Goal: Information Seeking & Learning: Check status

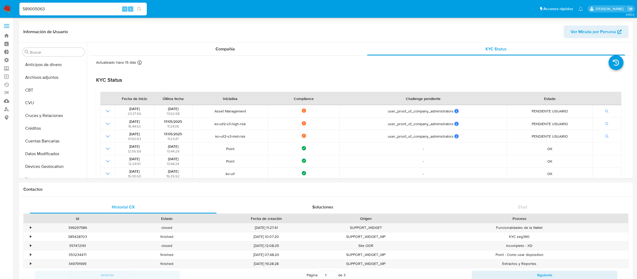
select select "10"
click at [308, 48] on div "Compañía" at bounding box center [225, 49] width 258 height 13
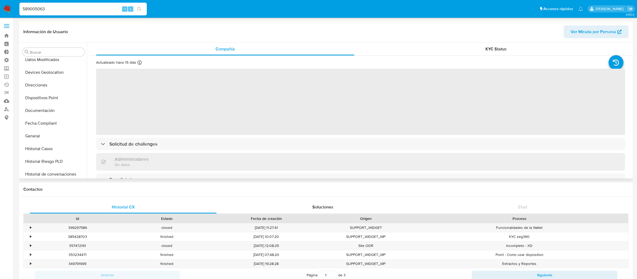
scroll to position [0, 0]
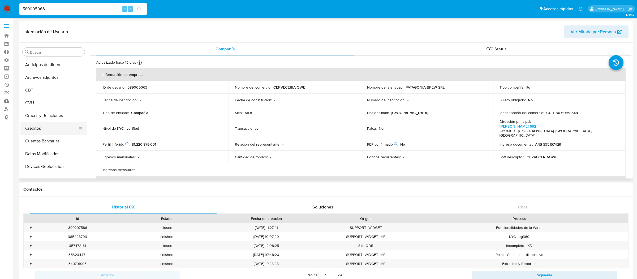
click at [55, 125] on button "Créditos" at bounding box center [51, 128] width 62 height 13
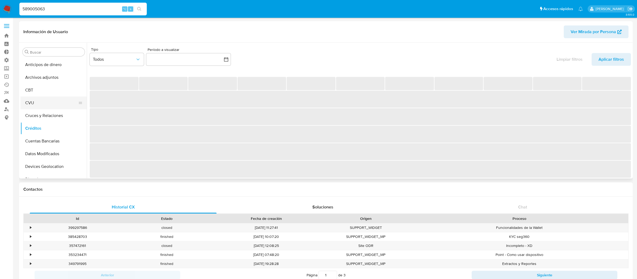
click at [50, 101] on button "CVU" at bounding box center [51, 103] width 62 height 13
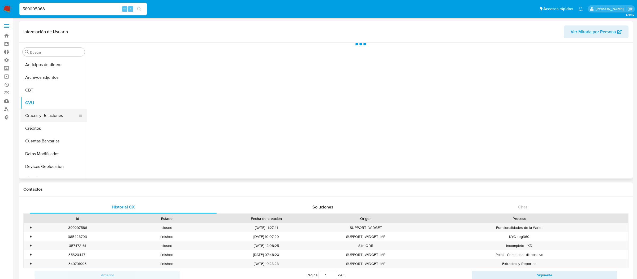
click at [49, 112] on button "Cruces y Relaciones" at bounding box center [51, 115] width 62 height 13
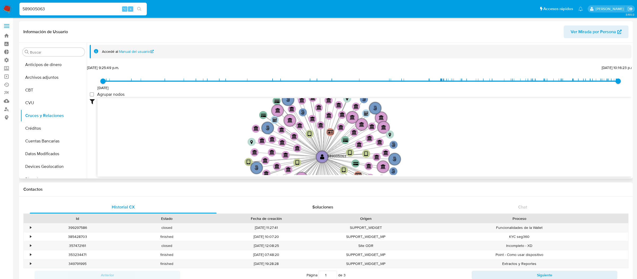
drag, startPoint x: 164, startPoint y: 120, endPoint x: 174, endPoint y: 163, distance: 44.3
click at [174, 163] on icon "user-589005063  589005063 phone-dc79c177dae1a53e1bcbce8654244a3c  person-a718…" at bounding box center [364, 136] width 534 height 77
click at [103, 11] on input "589005063" at bounding box center [82, 9] width 127 height 7
drag, startPoint x: 91, startPoint y: 67, endPoint x: 102, endPoint y: 69, distance: 11.5
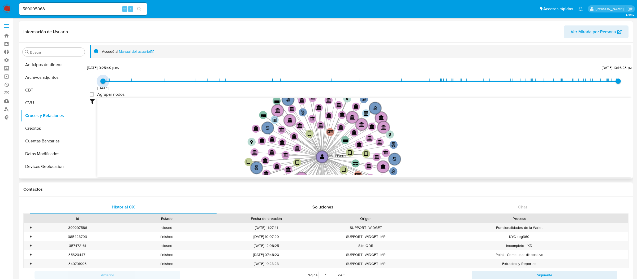
click at [102, 69] on span "26/5/2021, 9:25:49 p.m." at bounding box center [103, 67] width 32 height 5
drag, startPoint x: 102, startPoint y: 69, endPoint x: 117, endPoint y: 69, distance: 14.6
click at [117, 69] on span "15/6/2021, 1:22:54 p.m." at bounding box center [109, 67] width 31 height 5
type input "1622075149000"
drag, startPoint x: 117, startPoint y: 69, endPoint x: 103, endPoint y: 69, distance: 13.8
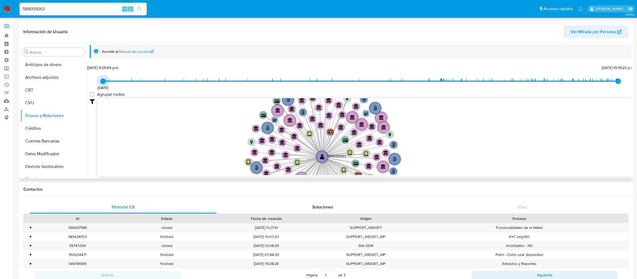
click at [103, 69] on span "26/5/2021, 9:25:49 p.m." at bounding box center [103, 67] width 32 height 5
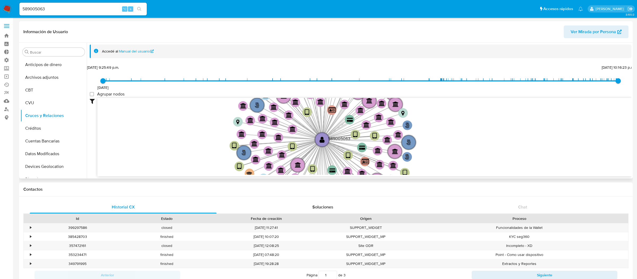
drag, startPoint x: 492, startPoint y: 149, endPoint x: 494, endPoint y: 110, distance: 38.8
click at [494, 110] on icon "user-589005063  589005063 phone-dc79c177dae1a53e1bcbce8654244a3c  person-a718…" at bounding box center [364, 136] width 534 height 77
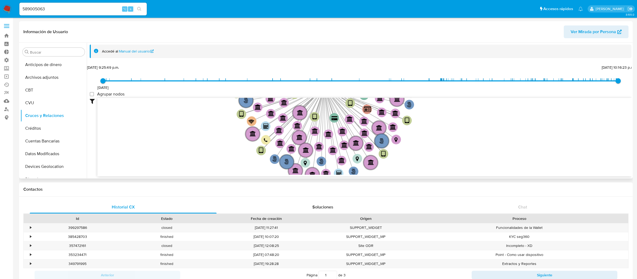
drag, startPoint x: 485, startPoint y: 147, endPoint x: 485, endPoint y: 119, distance: 27.9
click at [485, 119] on icon "user-589005063  589005063 phone-dc79c177dae1a53e1bcbce8654244a3c  person-a718…" at bounding box center [364, 136] width 534 height 77
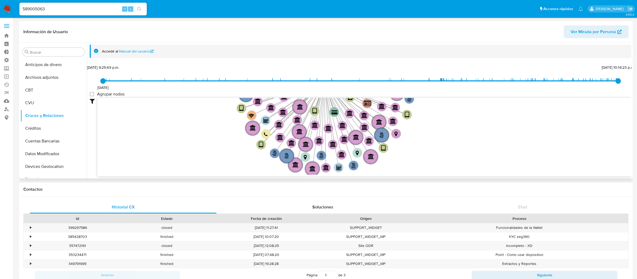
drag, startPoint x: 484, startPoint y: 123, endPoint x: 484, endPoint y: 117, distance: 5.8
click at [484, 117] on icon "user-589005063  589005063 phone-dc79c177dae1a53e1bcbce8654244a3c  person-a718…" at bounding box center [364, 136] width 534 height 77
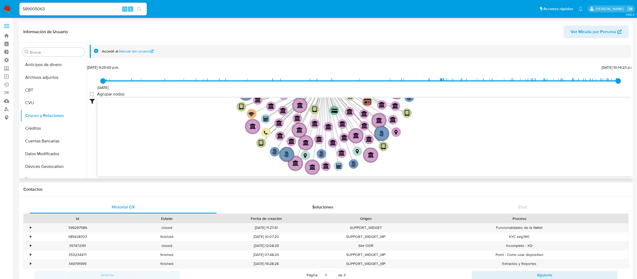
click at [481, 125] on icon "user-589005063  589005063 phone-dc79c177dae1a53e1bcbce8654244a3c  person-a718…" at bounding box center [364, 136] width 534 height 77
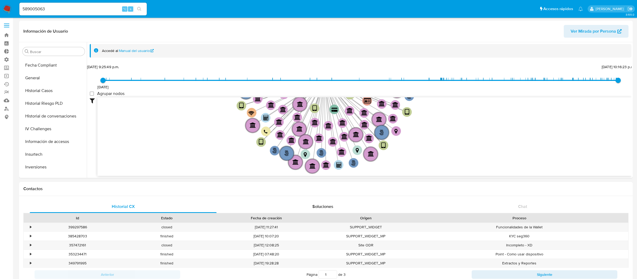
scroll to position [181, 0]
click at [43, 164] on button "KYC" at bounding box center [51, 163] width 62 height 13
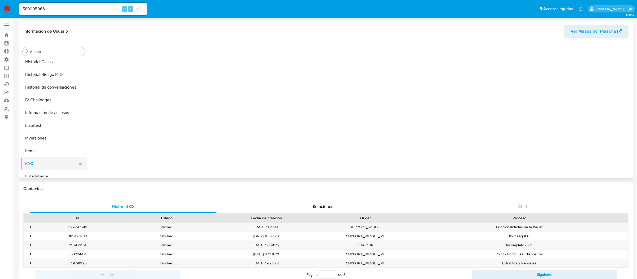
click at [43, 164] on button "KYC" at bounding box center [51, 163] width 62 height 13
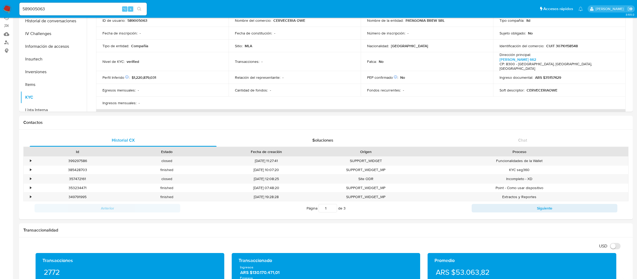
scroll to position [0, 0]
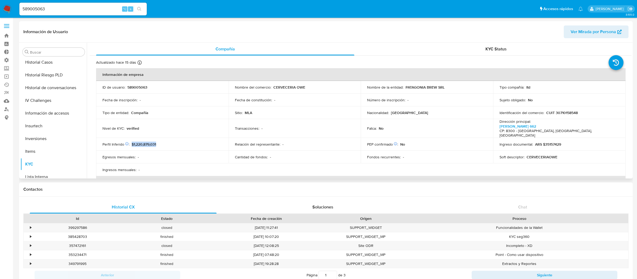
drag, startPoint x: 131, startPoint y: 137, endPoint x: 171, endPoint y: 137, distance: 39.8
click at [171, 142] on div "Perfil Inferido Éste campo indica la información de Nivel Socioeconómico del us…" at bounding box center [163, 144] width 120 height 5
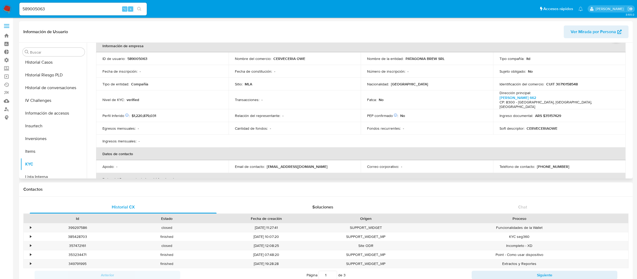
scroll to position [39, 0]
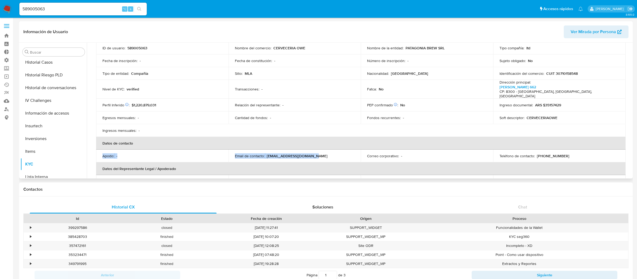
drag, startPoint x: 103, startPoint y: 150, endPoint x: 314, endPoint y: 149, distance: 211.7
click at [315, 150] on tr "Apodo : - Email de contacto : web@cerveceriaowe.com.ar Correo corporativo : - T…" at bounding box center [361, 156] width 530 height 13
click at [314, 154] on div "Email de contacto : web@cerveceriaowe.com.ar" at bounding box center [295, 156] width 120 height 5
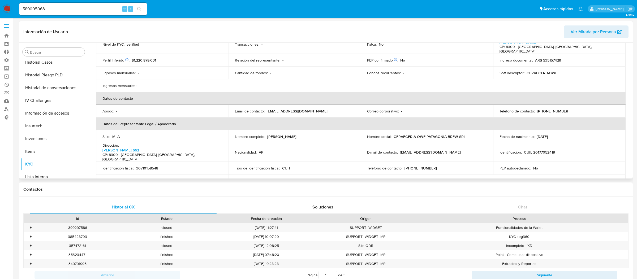
scroll to position [97, 0]
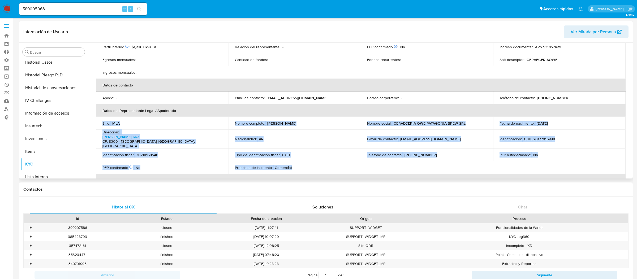
drag, startPoint x: 320, startPoint y: 156, endPoint x: 99, endPoint y: 118, distance: 224.3
click at [99, 117] on tbody "Sitio : MLA Nombre completo : Marcelo Miguel Neme Nombre social : CERVECERIA OW…" at bounding box center [361, 145] width 530 height 57
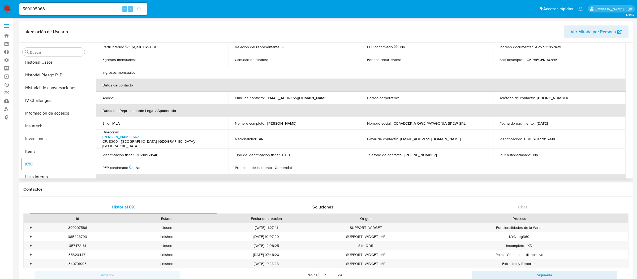
click at [99, 118] on td "Sitio : MLA" at bounding box center [162, 123] width 133 height 13
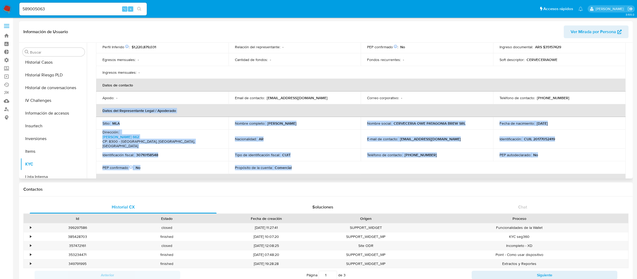
drag, startPoint x: 101, startPoint y: 102, endPoint x: 319, endPoint y: 157, distance: 224.8
click at [319, 157] on table "Información de empresa ID de usuario : 589005063 Nombre del comercio : CERVECER…" at bounding box center [361, 92] width 530 height 242
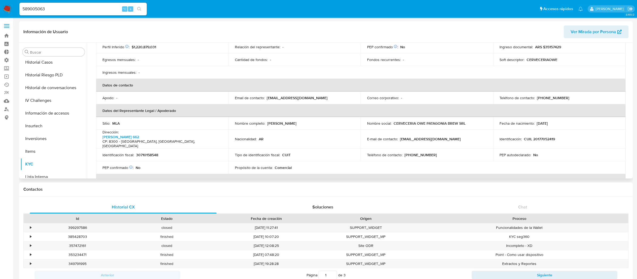
click at [319, 165] on div "Propósito de la cuenta : Comercial" at bounding box center [295, 167] width 120 height 5
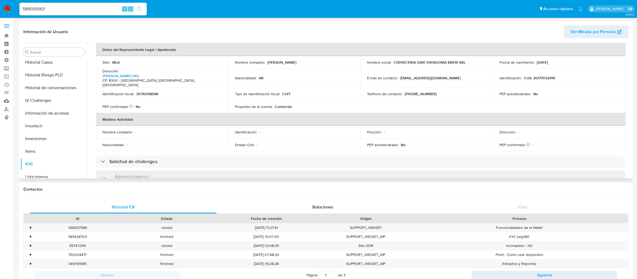
scroll to position [160, 0]
click at [253, 87] on td "Tipo de identificación fiscal : CUIT" at bounding box center [295, 93] width 133 height 13
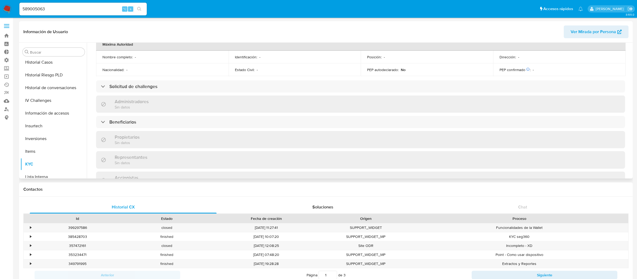
scroll to position [262, 0]
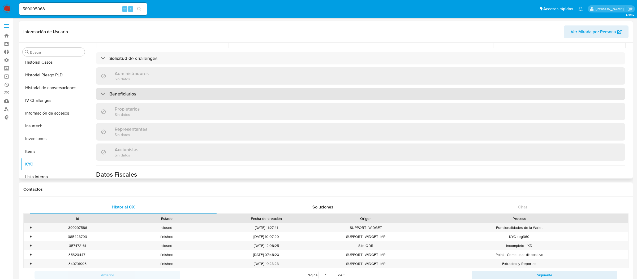
click at [165, 88] on div "Beneficiarios" at bounding box center [360, 94] width 529 height 12
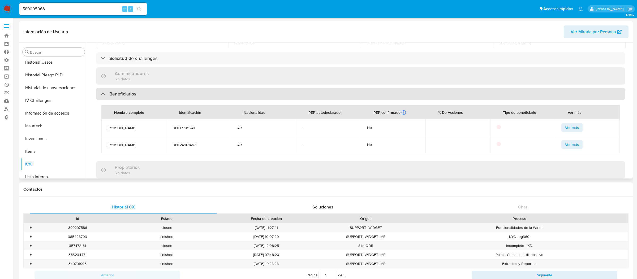
click at [165, 88] on div "Beneficiarios" at bounding box center [360, 94] width 529 height 12
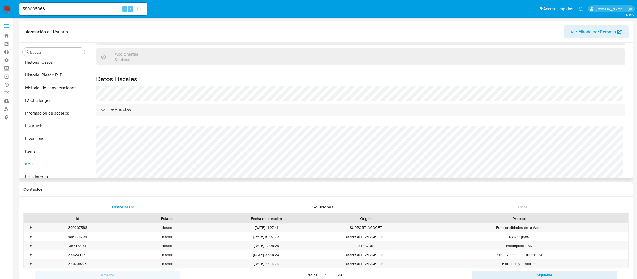
scroll to position [361, 0]
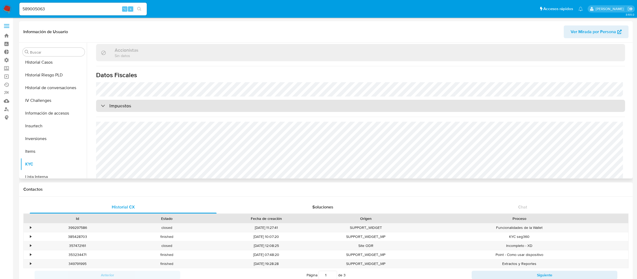
click at [181, 100] on div "Impuestos" at bounding box center [360, 106] width 529 height 12
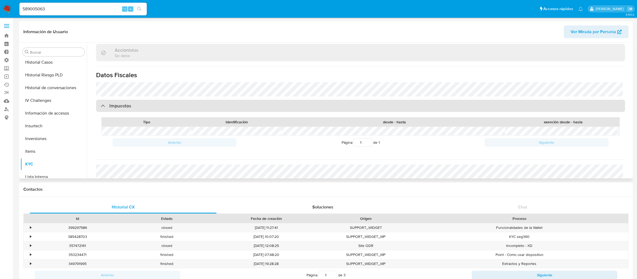
click at [181, 100] on div "Impuestos" at bounding box center [360, 106] width 529 height 12
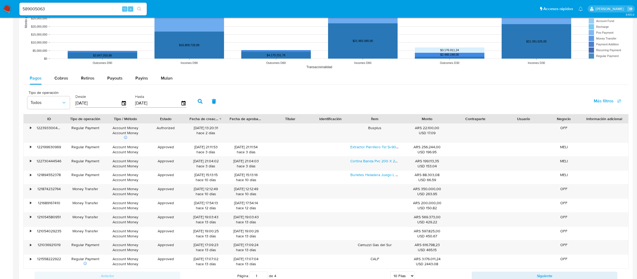
scroll to position [539, 0]
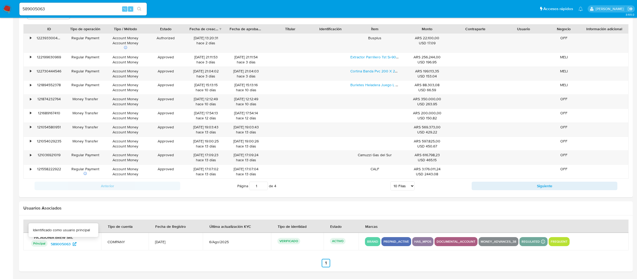
drag, startPoint x: 35, startPoint y: 244, endPoint x: 102, endPoint y: 244, distance: 66.9
click at [102, 244] on tr "PATAGONIA BREW SRL Principal Identificado como usuario principal 589005063 COMP…" at bounding box center [326, 242] width 606 height 18
click at [102, 244] on td "COMPANY" at bounding box center [125, 242] width 48 height 18
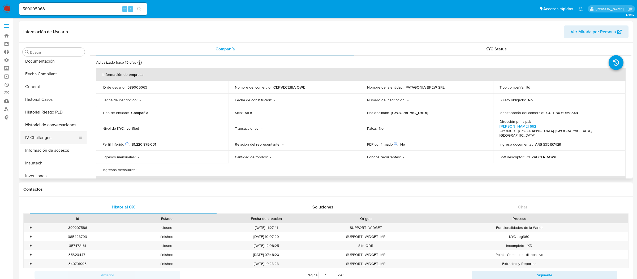
scroll to position [133, 0]
click at [59, 100] on button "General" at bounding box center [51, 97] width 62 height 13
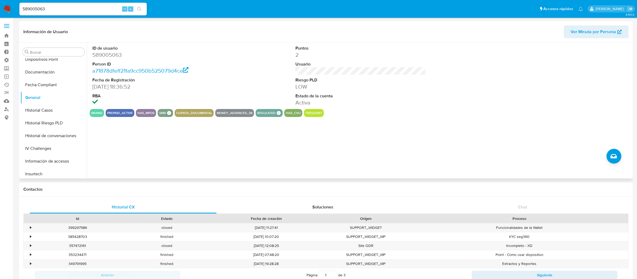
click at [301, 103] on dd "Activa" at bounding box center [361, 102] width 130 height 7
click at [290, 116] on div "has_cvu" at bounding box center [293, 113] width 18 height 8
click at [291, 114] on button "has_cvu" at bounding box center [293, 113] width 15 height 2
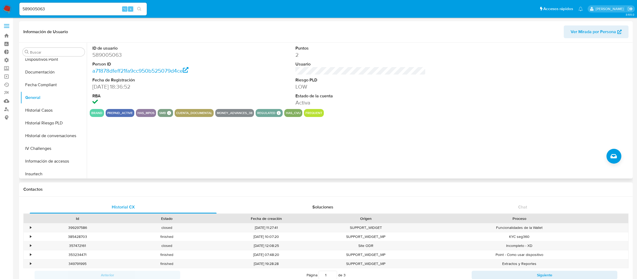
click at [307, 114] on button "frequent" at bounding box center [314, 113] width 17 height 2
click at [302, 105] on dd "Activa" at bounding box center [361, 102] width 130 height 7
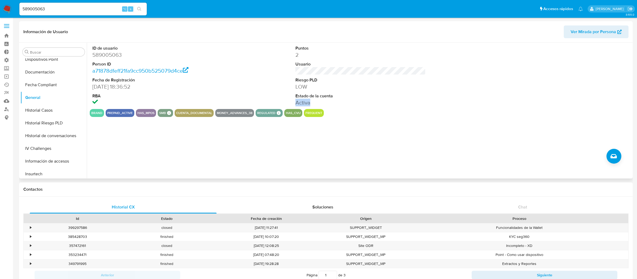
click at [302, 105] on dd "Activa" at bounding box center [361, 102] width 130 height 7
drag, startPoint x: 295, startPoint y: 97, endPoint x: 317, endPoint y: 101, distance: 21.6
click at [317, 101] on dl "Puntos 2 Usuario Riesgo PLD LOW Estado de la cuenta Activa" at bounding box center [361, 75] width 130 height 61
click at [317, 101] on dd "Activa" at bounding box center [361, 102] width 130 height 7
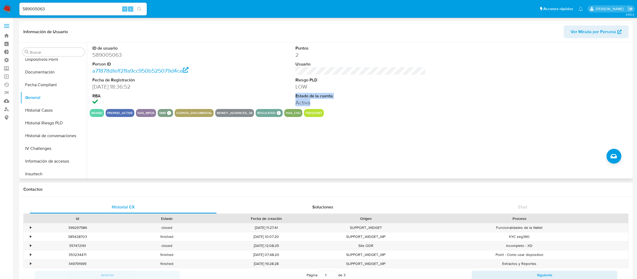
drag, startPoint x: 317, startPoint y: 101, endPoint x: 287, endPoint y: 91, distance: 31.3
click at [287, 91] on div "ID de usuario 589005063 Person ID a71878dfeff21fa9cc950b525079d4ce Fecha de Reg…" at bounding box center [361, 76] width 542 height 66
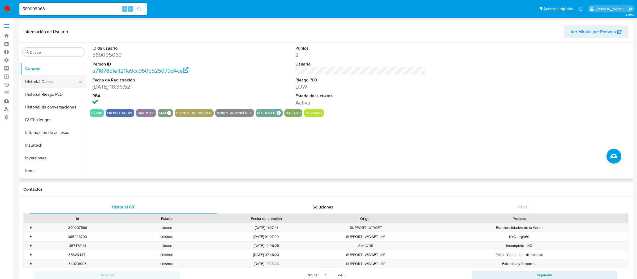
scroll to position [200, 0]
click at [28, 140] on button "KYC" at bounding box center [51, 145] width 62 height 13
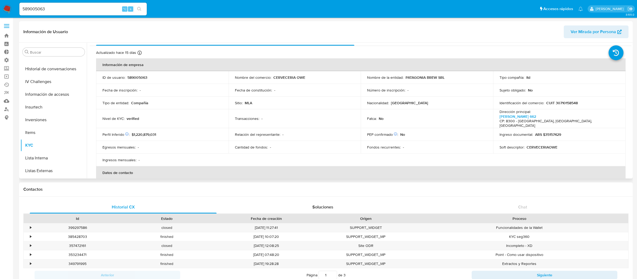
scroll to position [11, 0]
click at [140, 131] on span "$1,220,879,031" at bounding box center [144, 133] width 24 height 5
click at [129, 131] on p "Perfil Inferido Éste campo indica la información de Nivel Socioeconómico del us…" at bounding box center [116, 133] width 27 height 5
drag, startPoint x: 129, startPoint y: 127, endPoint x: 164, endPoint y: 127, distance: 35.1
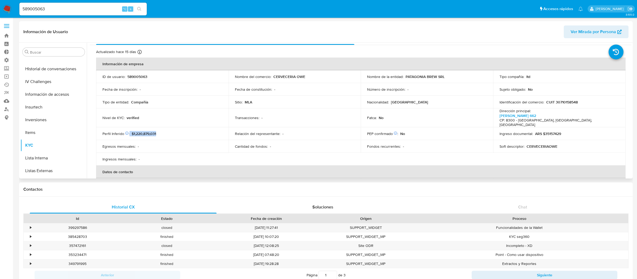
click at [164, 131] on div "Perfil Inferido Éste campo indica la información de Nivel Socioeconómico del us…" at bounding box center [163, 133] width 120 height 5
drag, startPoint x: 165, startPoint y: 127, endPoint x: 131, endPoint y: 127, distance: 34.3
click at [131, 131] on div "Perfil Inferido Éste campo indica la información de Nivel Socioeconómico del us…" at bounding box center [163, 133] width 120 height 5
click at [132, 131] on span "$1,220,879,031" at bounding box center [144, 133] width 24 height 5
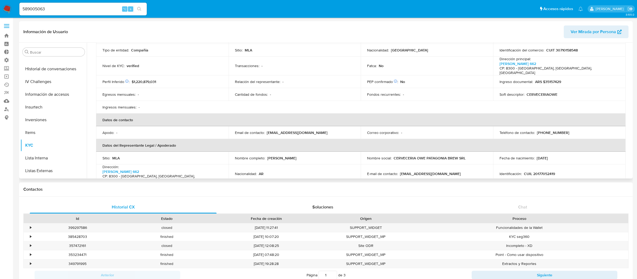
scroll to position [63, 0]
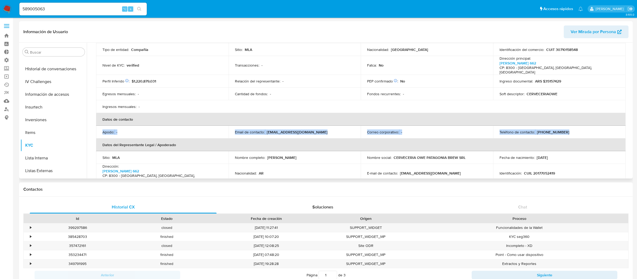
drag, startPoint x: 102, startPoint y: 125, endPoint x: 362, endPoint y: 134, distance: 260.1
click at [362, 134] on table "Información de empresa ID de usuario : 589005063 Nombre del comercio : CERVECER…" at bounding box center [361, 126] width 530 height 242
click at [362, 139] on th "Datos del Representante Legal / Apoderado" at bounding box center [361, 145] width 530 height 13
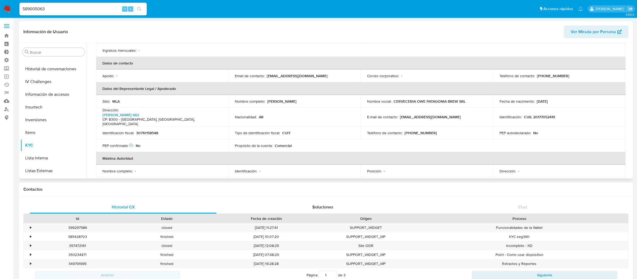
scroll to position [140, 0]
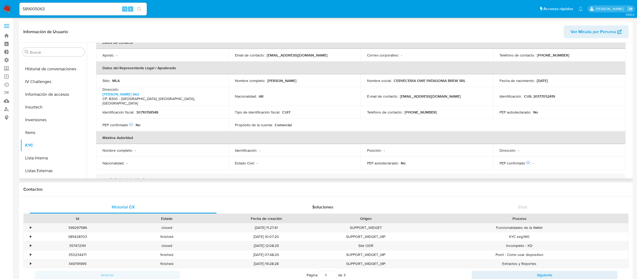
click at [154, 123] on div "PEP confirmado Obtenido de listas internas : No" at bounding box center [163, 125] width 120 height 5
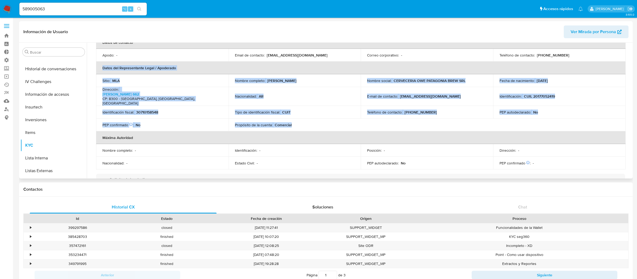
drag, startPoint x: 100, startPoint y: 62, endPoint x: 301, endPoint y: 113, distance: 206.9
click at [301, 113] on table "Información de empresa ID de usuario : 589005063 Nombre del comercio : CERVECER…" at bounding box center [361, 49] width 530 height 242
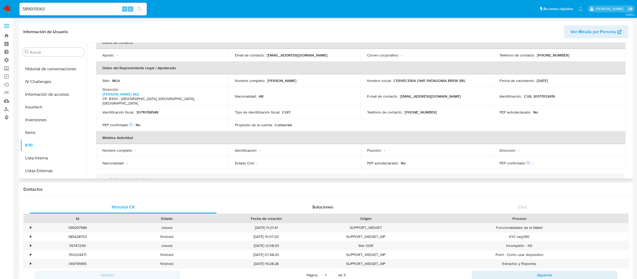
click at [301, 123] on div "Propósito de la cuenta : Comercial" at bounding box center [295, 125] width 120 height 5
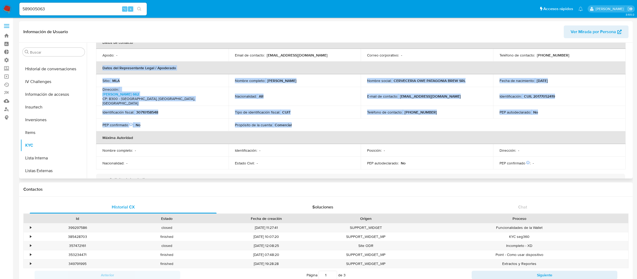
drag, startPoint x: 301, startPoint y: 113, endPoint x: 99, endPoint y: 62, distance: 207.8
click at [99, 62] on table "Información de empresa ID de usuario : 589005063 Nombre del comercio : CERVECER…" at bounding box center [361, 49] width 530 height 242
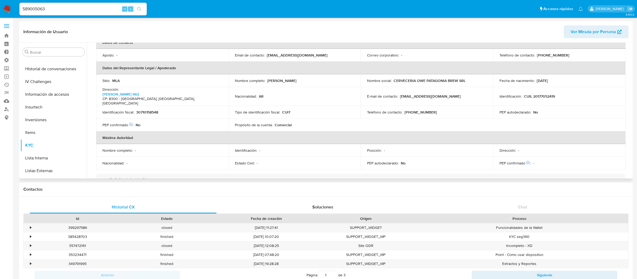
click at [100, 62] on th "Datos del Representante Legal / Apoderado" at bounding box center [361, 68] width 530 height 13
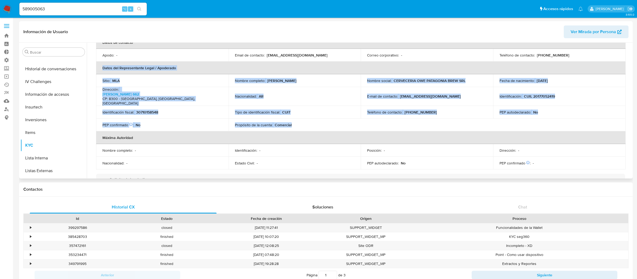
drag, startPoint x: 100, startPoint y: 59, endPoint x: 300, endPoint y: 111, distance: 206.9
click at [300, 111] on table "Información de empresa ID de usuario : 589005063 Nombre del comercio : CERVECER…" at bounding box center [361, 49] width 530 height 242
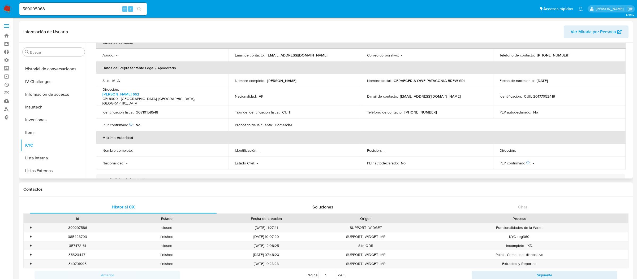
click at [300, 123] on div "Propósito de la cuenta : Comercial" at bounding box center [295, 125] width 120 height 5
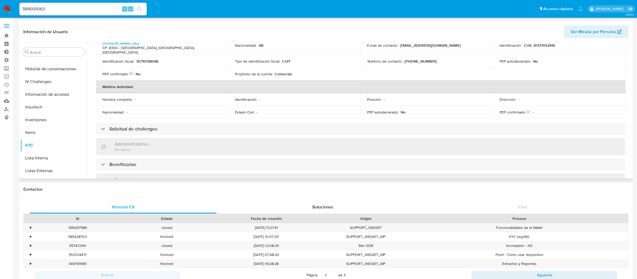
scroll to position [196, 0]
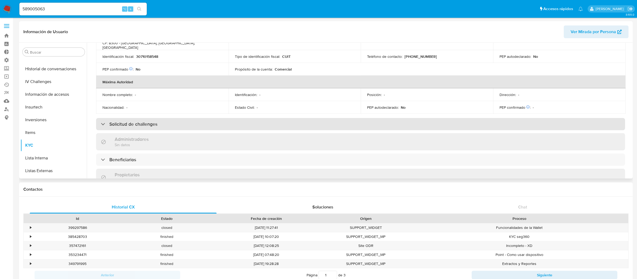
click at [275, 118] on div "Solicitud de challenges" at bounding box center [360, 124] width 529 height 12
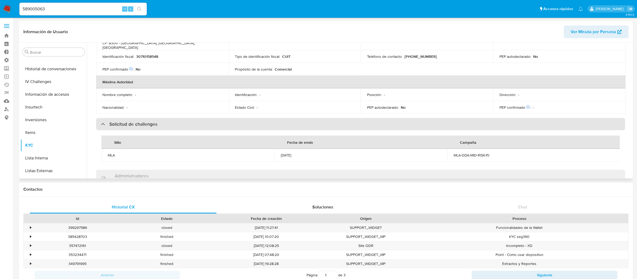
click at [275, 118] on div "Solicitud de challenges" at bounding box center [360, 124] width 529 height 12
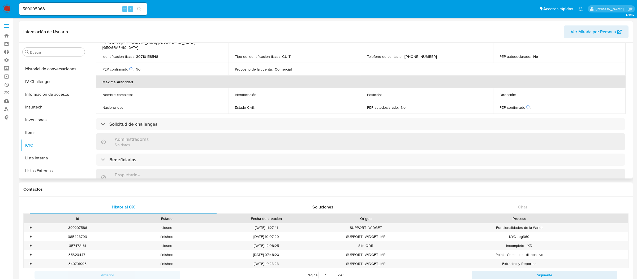
scroll to position [224, 0]
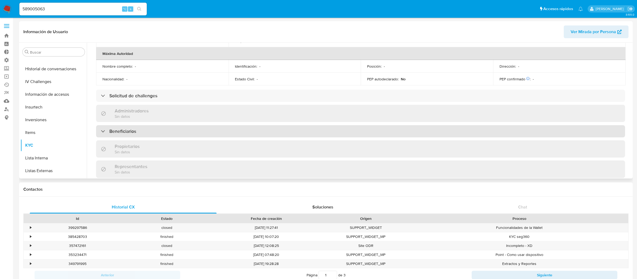
click at [272, 125] on div "Beneficiarios" at bounding box center [360, 131] width 529 height 12
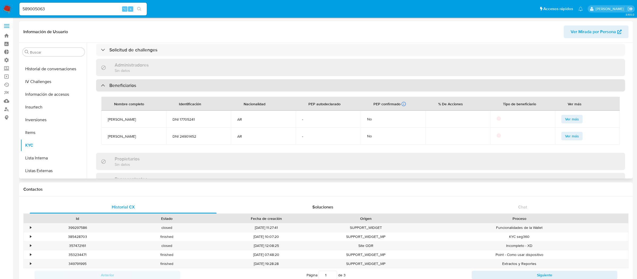
scroll to position [249, 0]
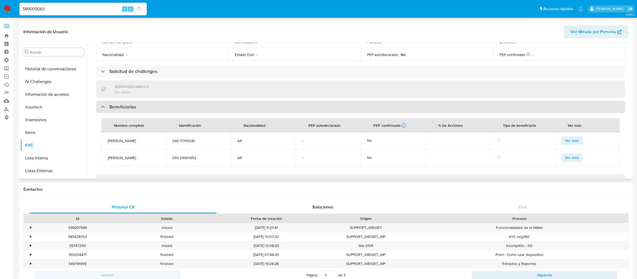
click at [274, 101] on div "Beneficiarios" at bounding box center [360, 107] width 529 height 12
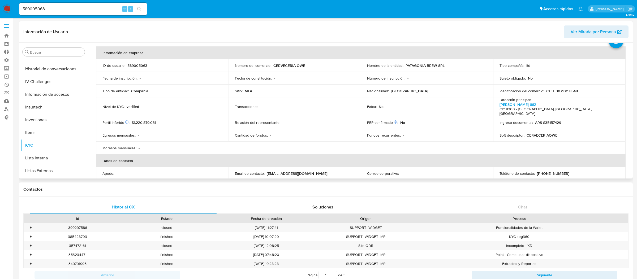
scroll to position [21, 0]
drag, startPoint x: 131, startPoint y: 117, endPoint x: 161, endPoint y: 117, distance: 29.2
click at [161, 121] on div "Perfil Inferido Éste campo indica la información de Nivel Socioeconómico del us…" at bounding box center [163, 123] width 120 height 5
drag, startPoint x: 161, startPoint y: 117, endPoint x: 133, endPoint y: 117, distance: 27.4
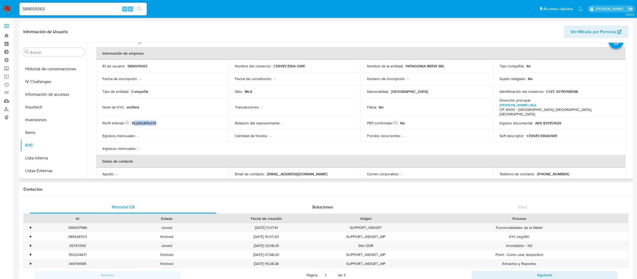
click at [134, 121] on div "Perfil Inferido Éste campo indica la información de Nivel Socioeconómico del us…" at bounding box center [163, 123] width 120 height 5
click at [133, 121] on span "$1,220,879,031" at bounding box center [144, 123] width 24 height 5
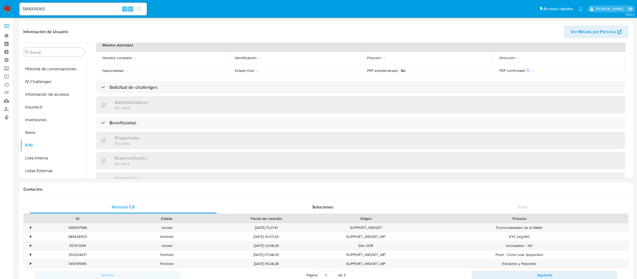
scroll to position [234, 0]
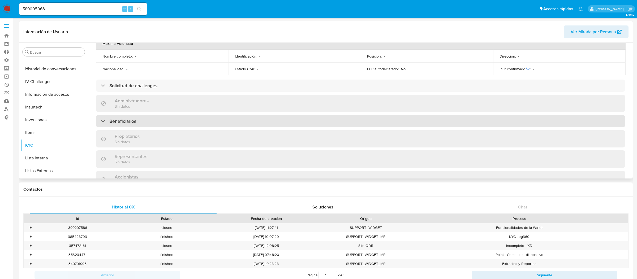
click at [145, 115] on div "Beneficiarios" at bounding box center [360, 121] width 529 height 12
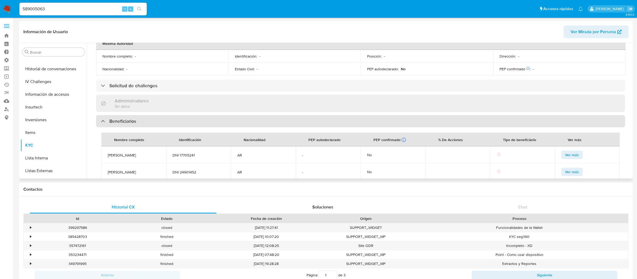
click at [145, 115] on div "Beneficiarios" at bounding box center [360, 121] width 529 height 12
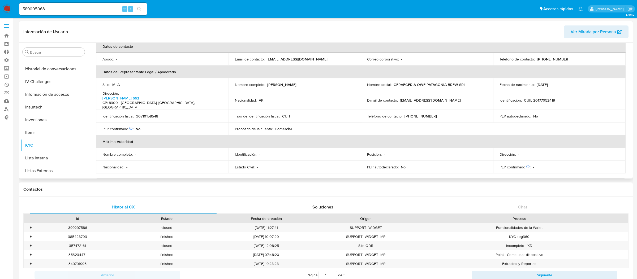
scroll to position [0, 0]
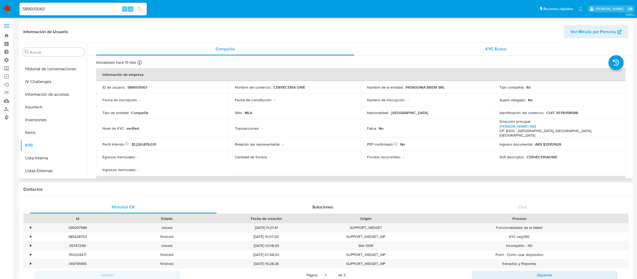
click at [407, 54] on div "KYC Status" at bounding box center [496, 49] width 258 height 13
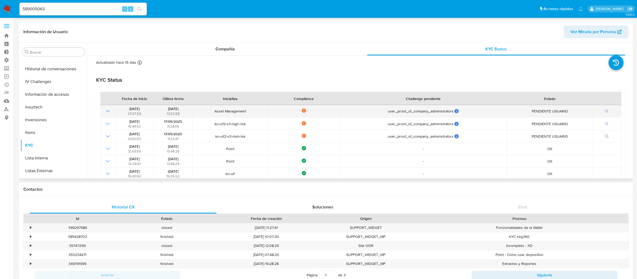
click at [108, 111] on icon "Mostrar operación" at bounding box center [108, 111] width 6 height 6
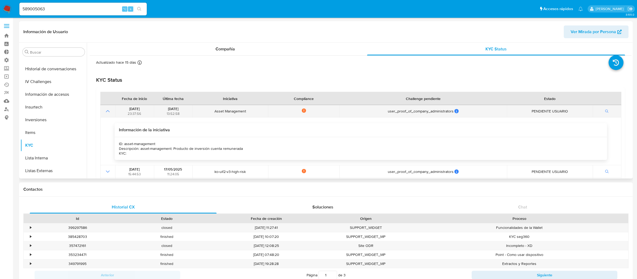
click at [108, 111] on icon "Mostrar operación" at bounding box center [108, 111] width 6 height 6
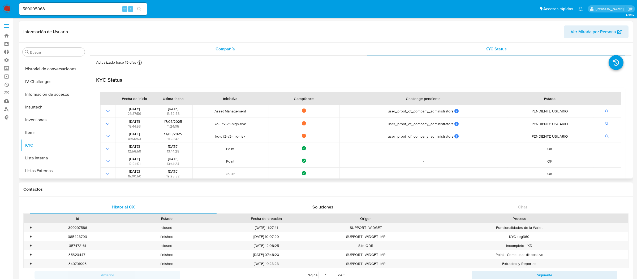
click at [142, 53] on div "Compañía" at bounding box center [225, 49] width 258 height 13
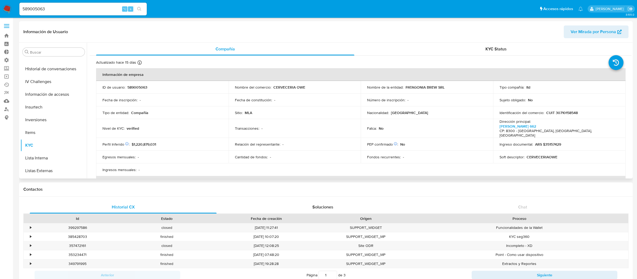
click at [140, 85] on p "589005063" at bounding box center [137, 87] width 20 height 5
click at [137, 116] on td "Tipo de entidad : Compañia" at bounding box center [162, 112] width 133 height 13
click at [135, 126] on p "verified" at bounding box center [133, 128] width 12 height 5
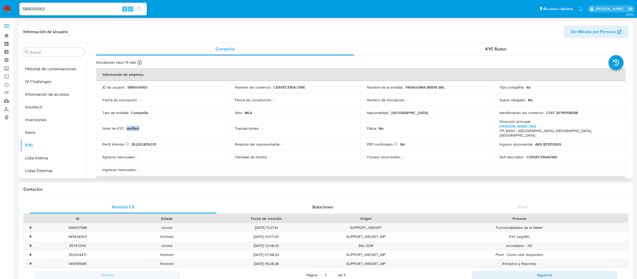
click at [135, 126] on p "verified" at bounding box center [133, 128] width 12 height 5
click at [136, 115] on p "Compañia" at bounding box center [139, 112] width 17 height 5
click at [135, 121] on td "Nivel de KYC : verified" at bounding box center [162, 128] width 133 height 19
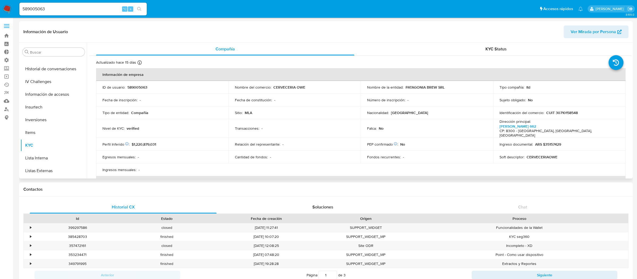
click at [135, 126] on p "verified" at bounding box center [133, 128] width 12 height 5
click at [7, 10] on img at bounding box center [7, 9] width 9 height 9
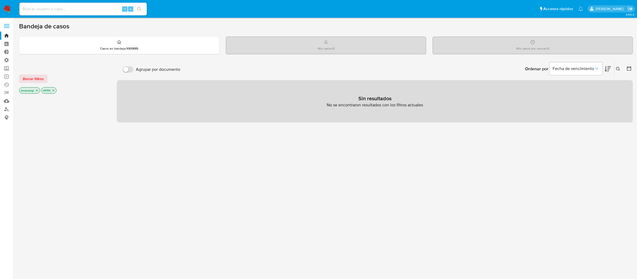
click at [7, 26] on span at bounding box center [6, 26] width 5 height 1
click at [0, 0] on input "checkbox" at bounding box center [0, 0] width 0 height 0
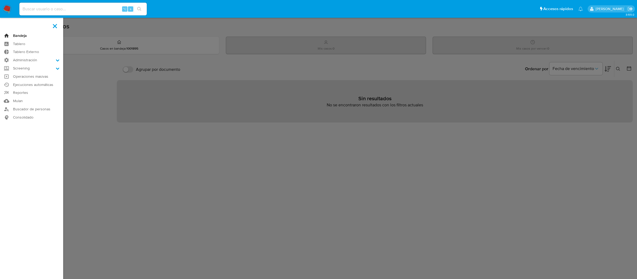
click at [15, 38] on link "Bandeja" at bounding box center [31, 36] width 63 height 8
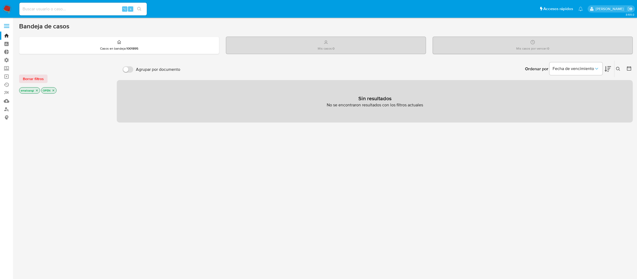
click at [283, 47] on div "Mis casos : 0" at bounding box center [326, 45] width 200 height 17
click at [173, 48] on div "Casos en bandeja : 1001895" at bounding box center [119, 45] width 200 height 17
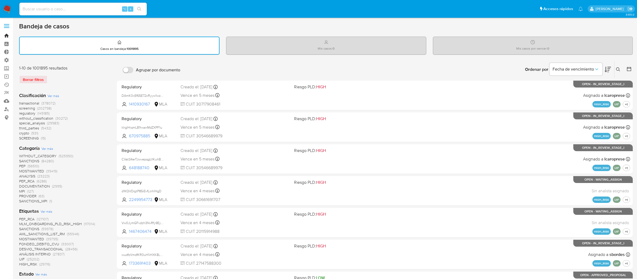
click at [9, 34] on link "Bandeja" at bounding box center [31, 36] width 63 height 8
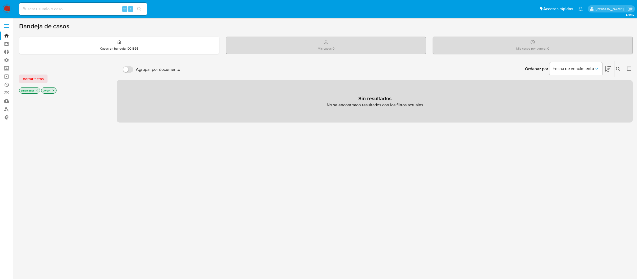
click at [288, 50] on div "Mis casos : 0" at bounding box center [326, 45] width 200 height 17
click at [184, 39] on div "Casos en bandeja : 1001895" at bounding box center [119, 45] width 200 height 17
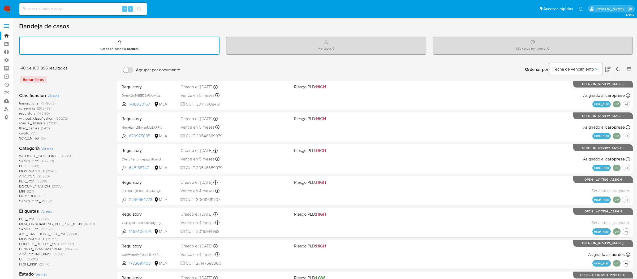
click at [7, 26] on label at bounding box center [6, 25] width 13 height 11
click at [0, 0] on input "checkbox" at bounding box center [0, 0] width 0 height 0
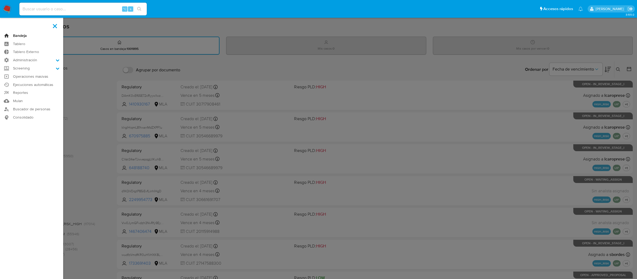
click at [12, 35] on link "Bandeja" at bounding box center [31, 36] width 63 height 8
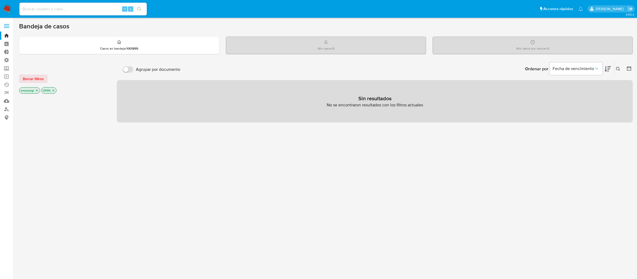
click at [99, 7] on input at bounding box center [82, 9] width 127 height 7
paste input "39594667"
type input "39594667"
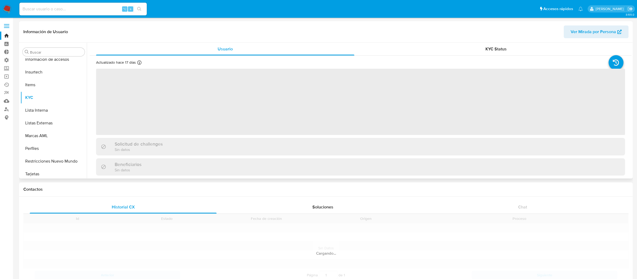
scroll to position [224, 0]
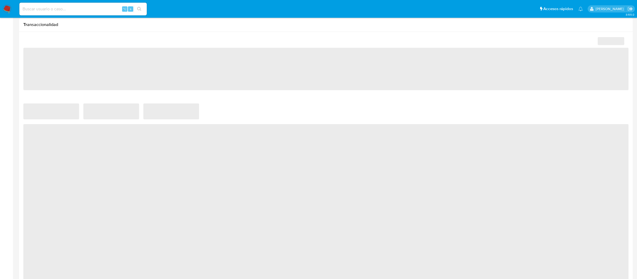
select select "10"
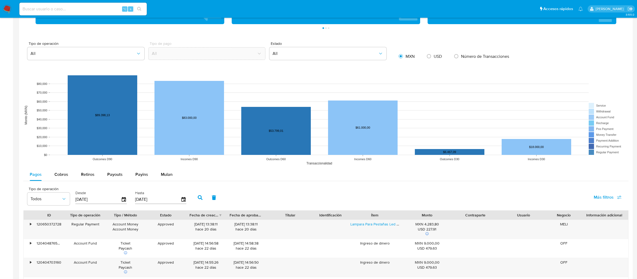
scroll to position [384, 0]
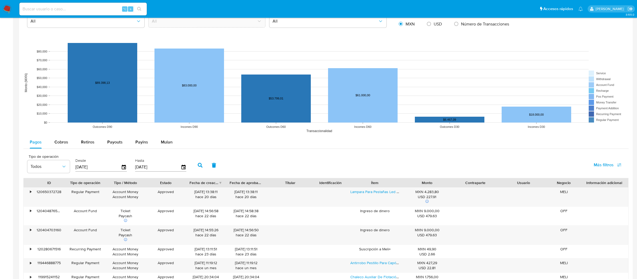
click at [166, 150] on div "Pagos Cobros Retiros Payouts Payins Mulan Tipo de operación Todos Desde 24/05/2…" at bounding box center [326, 249] width 606 height 227
click at [166, 144] on span "Mulan" at bounding box center [167, 142] width 12 height 6
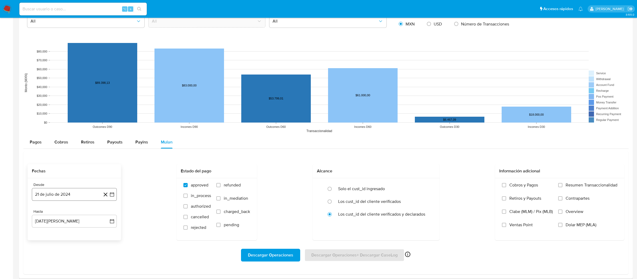
click at [112, 193] on icon "button" at bounding box center [111, 194] width 5 height 5
click at [40, 115] on icon "Mes anterior" at bounding box center [41, 114] width 6 height 6
click at [71, 116] on span "mayo 2024" at bounding box center [71, 113] width 21 height 5
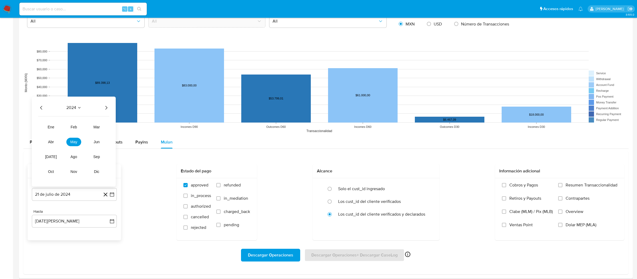
click at [104, 111] on icon "Año siguiente" at bounding box center [106, 108] width 6 height 6
click at [70, 146] on button "may" at bounding box center [73, 142] width 15 height 8
click at [70, 135] on button "1" at bounding box center [74, 133] width 8 height 8
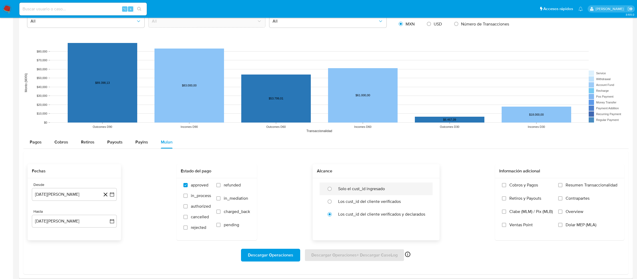
click at [342, 193] on div "Solo el cust_id ingresado" at bounding box center [381, 189] width 87 height 13
radio input "true"
click at [269, 253] on span "Descargar Operaciones" at bounding box center [270, 256] width 45 height 12
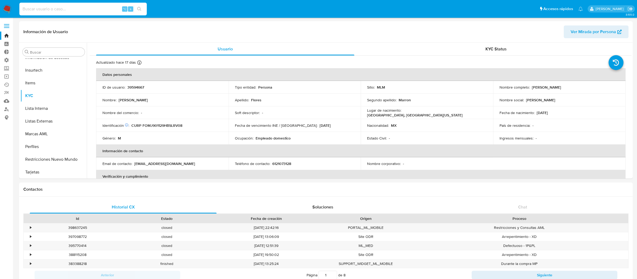
click at [86, 9] on input at bounding box center [82, 9] width 127 height 7
paste input "2089681457"
type input "2089681457"
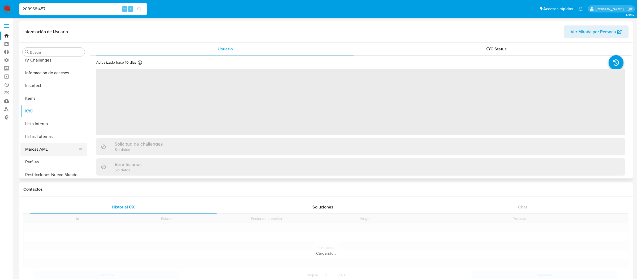
scroll to position [224, 0]
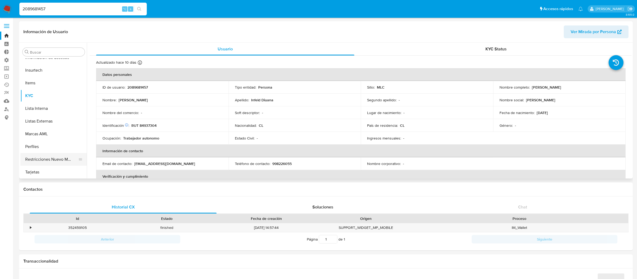
select select "10"
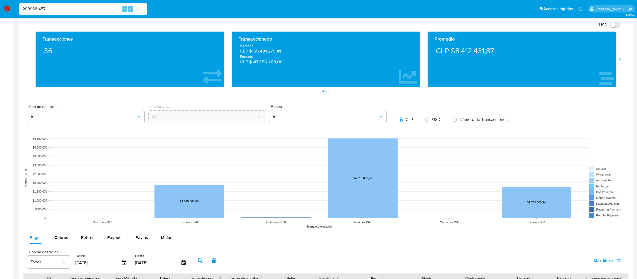
scroll to position [374, 0]
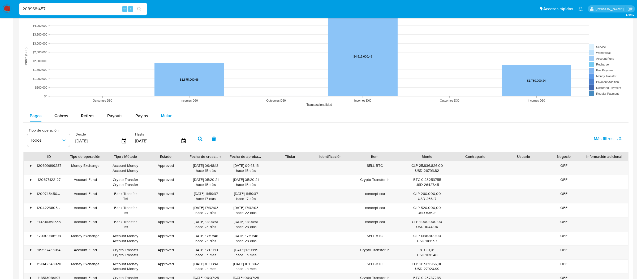
click at [159, 117] on button "Mulan" at bounding box center [167, 116] width 24 height 13
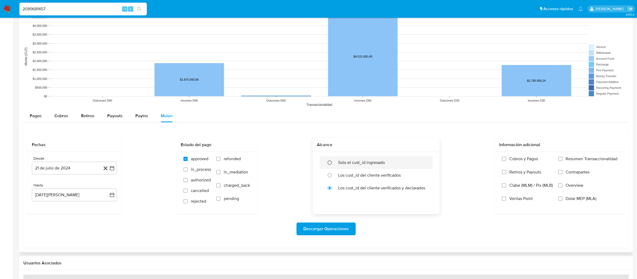
click at [332, 160] on input "radio" at bounding box center [330, 163] width 8 height 8
radio input "true"
click at [302, 231] on button "Descargar Operaciones" at bounding box center [326, 229] width 59 height 13
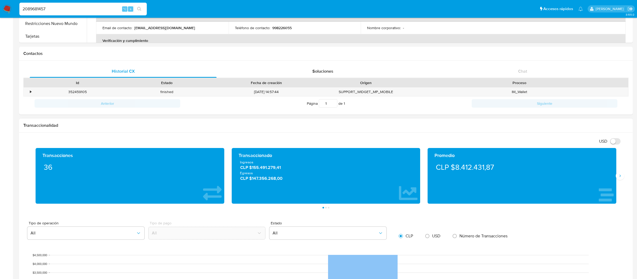
scroll to position [0, 0]
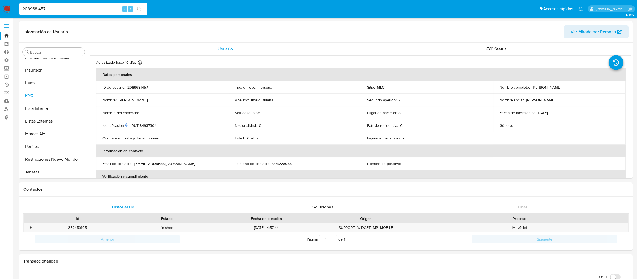
click at [71, 7] on input "2089681457" at bounding box center [82, 9] width 127 height 7
paste input "38738512"
type input "238738512"
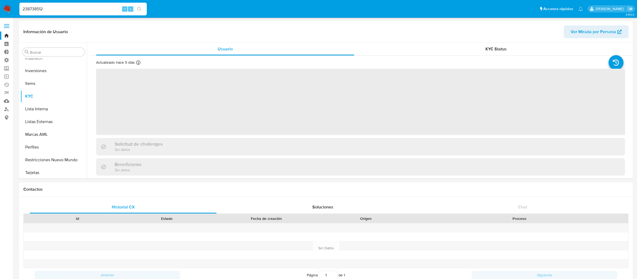
scroll to position [250, 0]
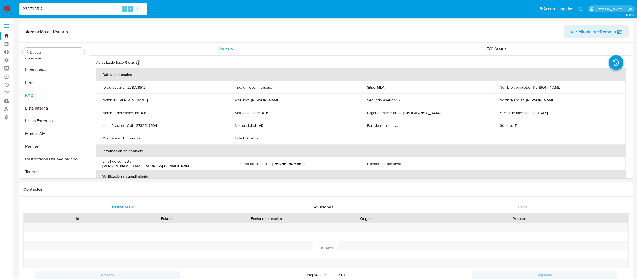
select select "10"
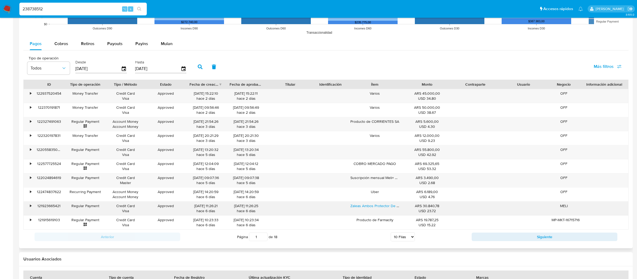
scroll to position [423, 0]
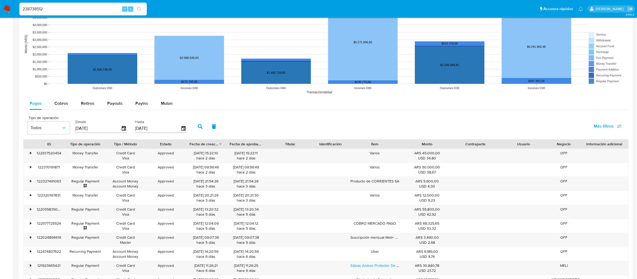
click at [601, 128] on span "Más filtros" at bounding box center [604, 126] width 20 height 13
click at [563, 178] on span "Id del pago" at bounding box center [563, 177] width 21 height 5
click at [550, 178] on input "Id del pago" at bounding box center [547, 177] width 4 height 4
checkbox input "true"
click at [212, 132] on div at bounding box center [219, 128] width 52 height 13
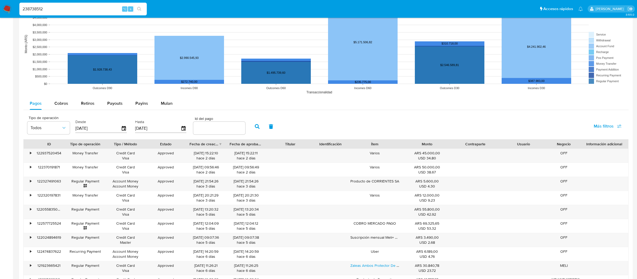
click at [212, 130] on input "number" at bounding box center [219, 128] width 52 height 7
paste input "118800186239"
type input "118800186239"
click at [255, 127] on icon "button" at bounding box center [257, 126] width 5 height 5
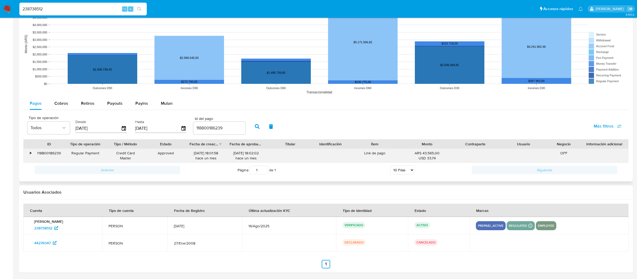
click at [35, 154] on div "118800186239" at bounding box center [49, 156] width 32 height 14
click at [30, 153] on div "•" at bounding box center [30, 153] width 1 height 5
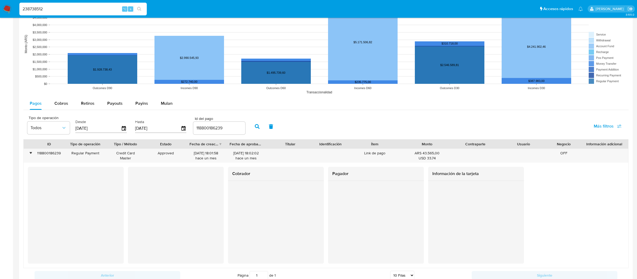
click at [104, 9] on input "238738512" at bounding box center [82, 9] width 127 height 7
paste input "71491295"
type input "71491295"
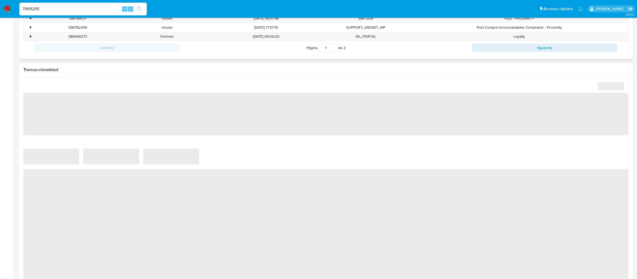
scroll to position [304, 0]
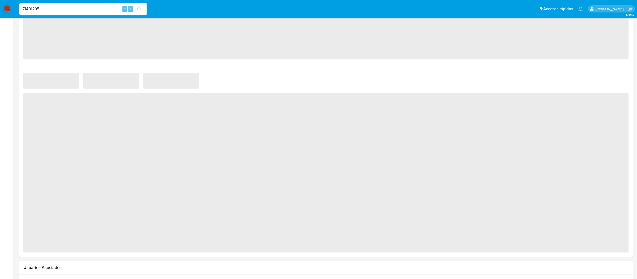
select select "10"
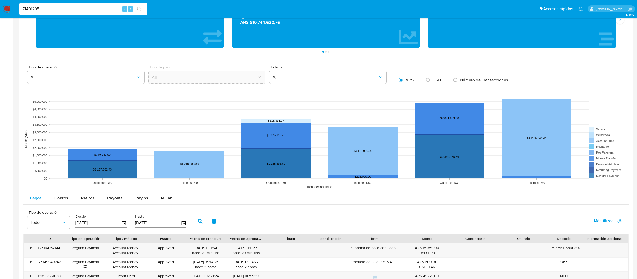
scroll to position [384, 0]
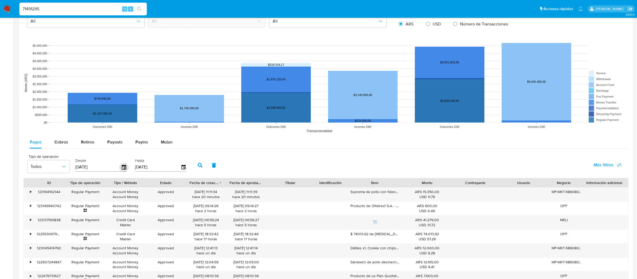
click at [122, 168] on icon "button" at bounding box center [124, 167] width 9 height 9
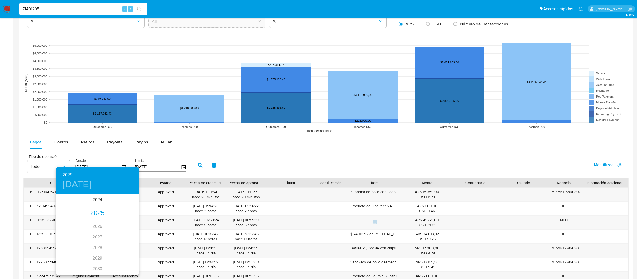
click at [100, 208] on div "2025" at bounding box center [97, 213] width 82 height 11
click at [93, 237] on div "ago." at bounding box center [97, 245] width 27 height 20
click at [105, 239] on span "15" at bounding box center [108, 241] width 10 height 5
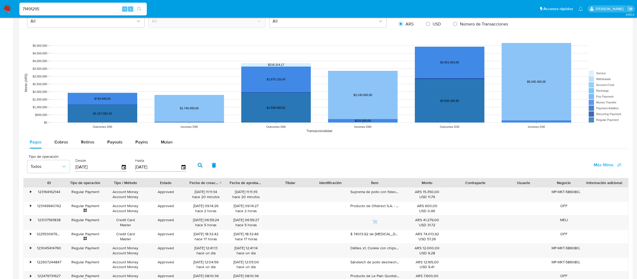
click at [122, 172] on div "15/08/2025" at bounding box center [101, 167] width 52 height 8
drag, startPoint x: 122, startPoint y: 163, endPoint x: 121, endPoint y: 166, distance: 2.8
click at [122, 163] on div "Desde 15/08/2025" at bounding box center [101, 165] width 52 height 14
click at [122, 166] on icon "button" at bounding box center [124, 167] width 4 height 5
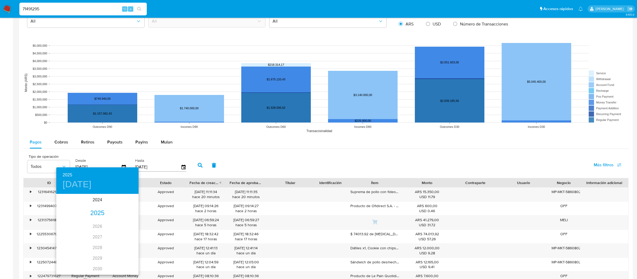
click at [102, 211] on div "2025" at bounding box center [97, 213] width 82 height 11
click at [98, 245] on div "ago." at bounding box center [97, 245] width 27 height 20
click at [99, 240] on p "14" at bounding box center [97, 241] width 4 height 5
type input "14/08/2025"
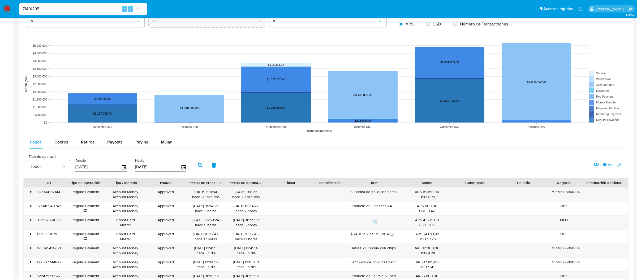
click at [194, 164] on button "button" at bounding box center [200, 165] width 14 height 13
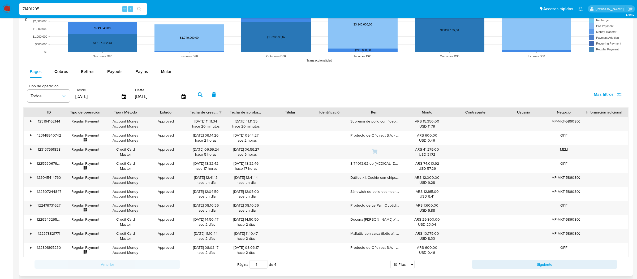
scroll to position [542, 0]
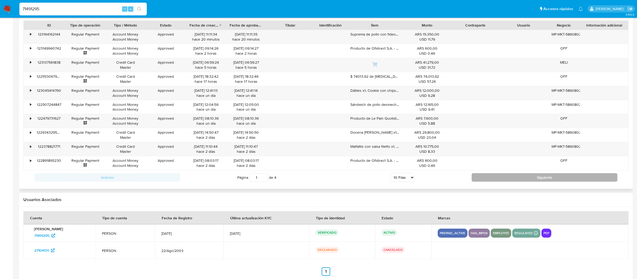
click at [503, 176] on button "Siguiente" at bounding box center [545, 177] width 146 height 8
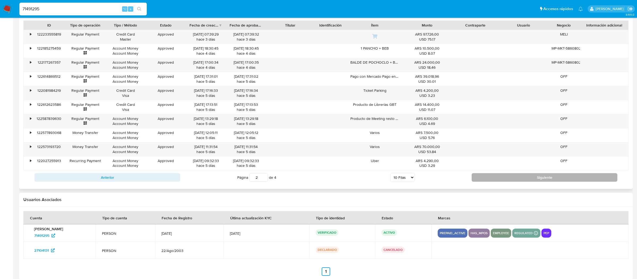
click at [503, 176] on button "Siguiente" at bounding box center [545, 177] width 146 height 8
type input "3"
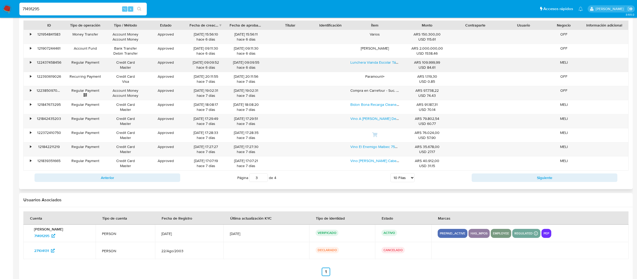
click at [31, 65] on div "•" at bounding box center [30, 62] width 1 height 5
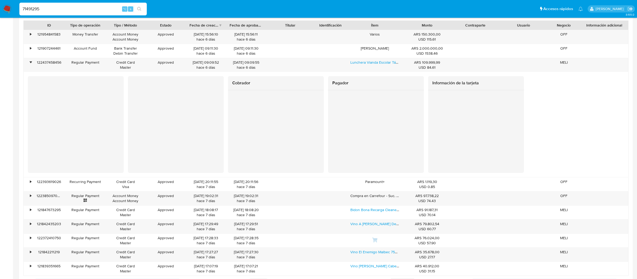
click at [31, 89] on div at bounding box center [76, 123] width 96 height 95
click at [74, 8] on input "71491295" at bounding box center [82, 9] width 127 height 7
click at [72, 10] on input "71491295" at bounding box center [82, 9] width 127 height 7
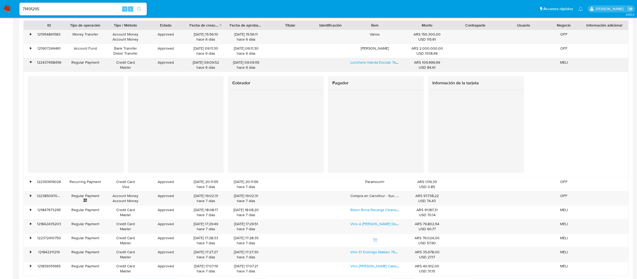
click at [261, 72] on div "15/08/2025 09:09:55 hace 6 días" at bounding box center [246, 65] width 40 height 14
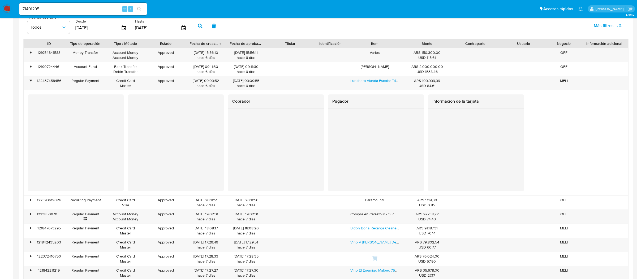
scroll to position [521, 0]
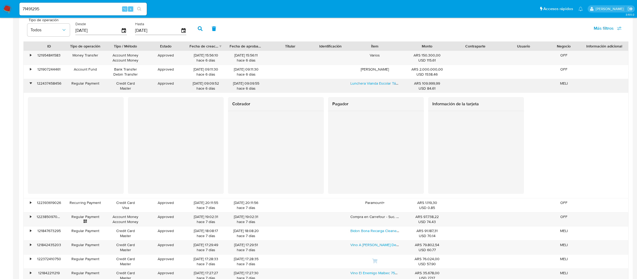
click at [31, 87] on div "•" at bounding box center [28, 86] width 9 height 14
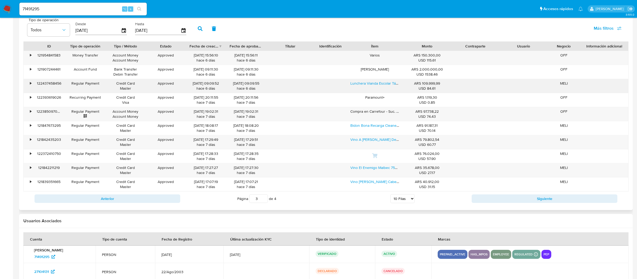
click at [31, 87] on div "•" at bounding box center [28, 86] width 9 height 14
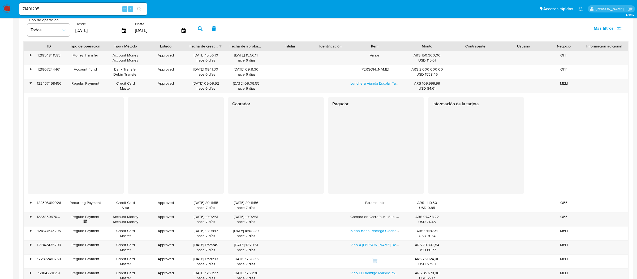
click at [84, 8] on input "71491295" at bounding box center [82, 9] width 127 height 7
paste input "238738512"
click at [76, 9] on input "238738512" at bounding box center [82, 9] width 127 height 7
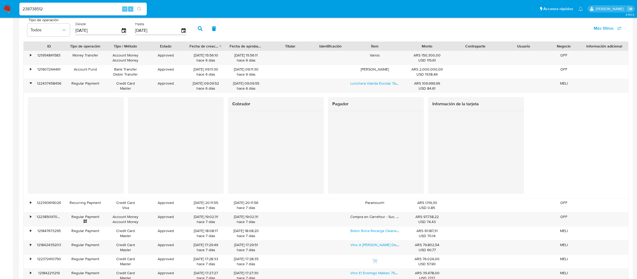
type input "238738512"
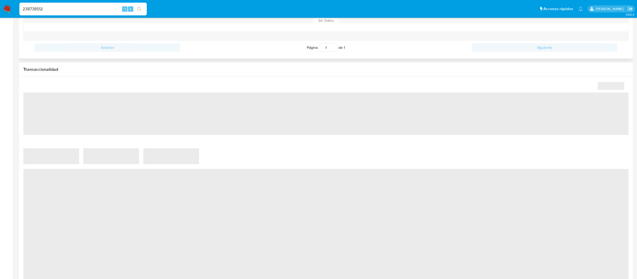
scroll to position [375, 0]
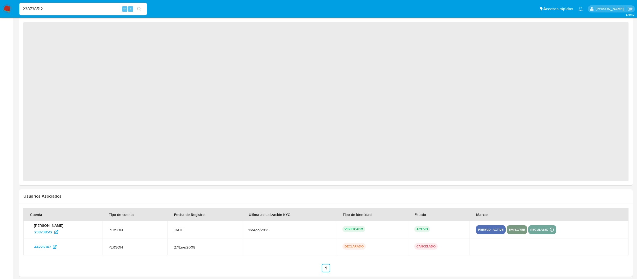
select select "10"
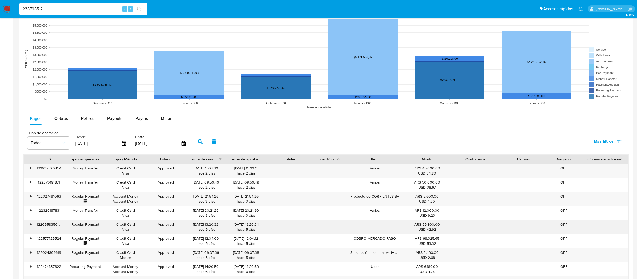
scroll to position [345, 0]
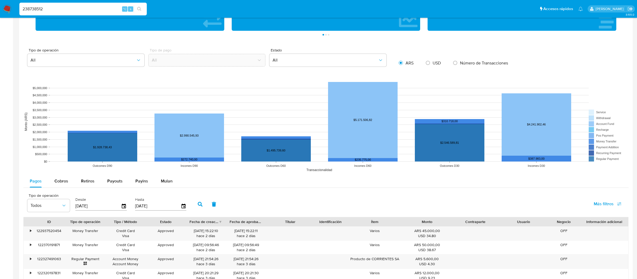
click at [117, 209] on input "24/05/2025" at bounding box center [98, 206] width 46 height 8
click at [121, 207] on icon "button" at bounding box center [124, 206] width 9 height 9
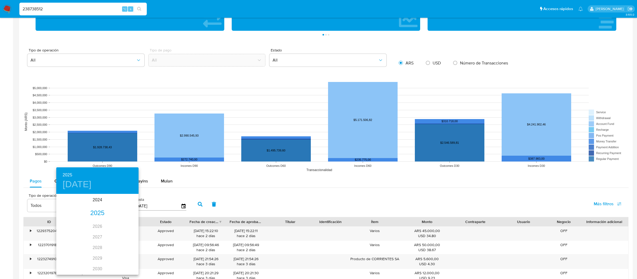
click at [103, 209] on div "2025" at bounding box center [97, 213] width 82 height 11
click at [75, 244] on div "jul." at bounding box center [69, 245] width 27 height 20
click at [126, 243] on span "20" at bounding box center [130, 241] width 10 height 5
type input "20/07/2025"
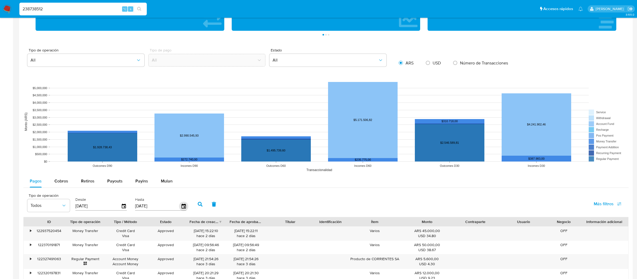
click at [179, 206] on icon "button" at bounding box center [183, 206] width 9 height 9
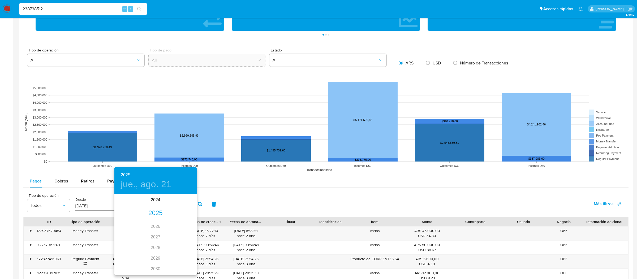
click at [153, 212] on div "2025" at bounding box center [155, 213] width 82 height 11
click at [130, 244] on div "jul." at bounding box center [127, 245] width 27 height 20
click at [147, 261] on span "30" at bounding box center [145, 260] width 10 height 5
type input "30/07/2025"
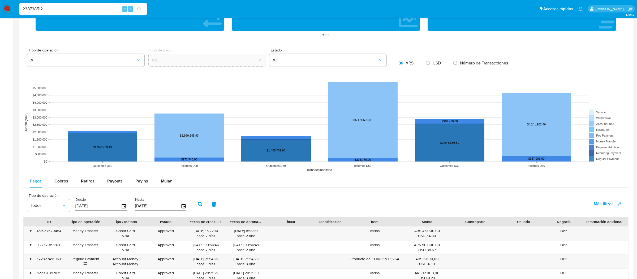
click at [199, 207] on icon "button" at bounding box center [200, 204] width 5 height 5
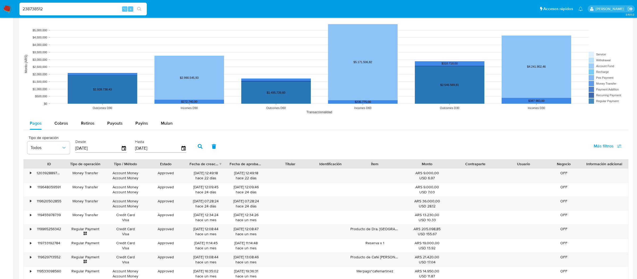
scroll to position [471, 0]
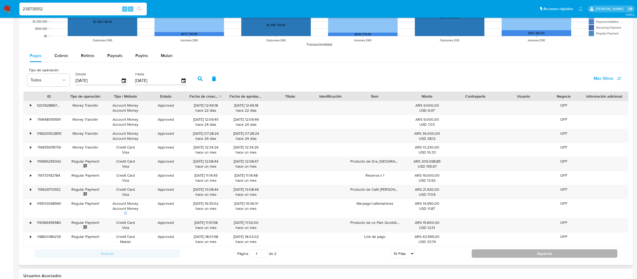
click at [474, 257] on button "Siguiente" at bounding box center [545, 254] width 146 height 8
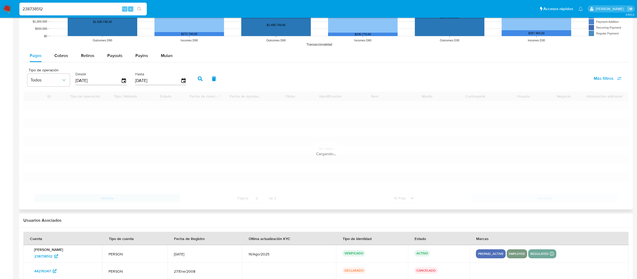
scroll to position [453, 0]
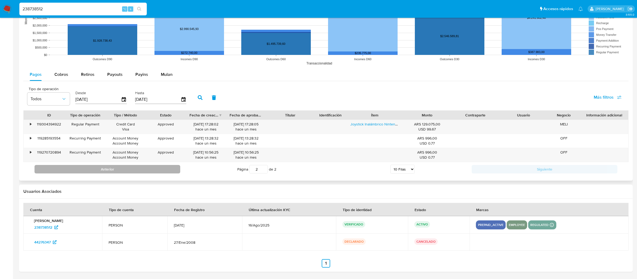
click at [159, 167] on button "Anterior" at bounding box center [108, 169] width 146 height 8
type input "1"
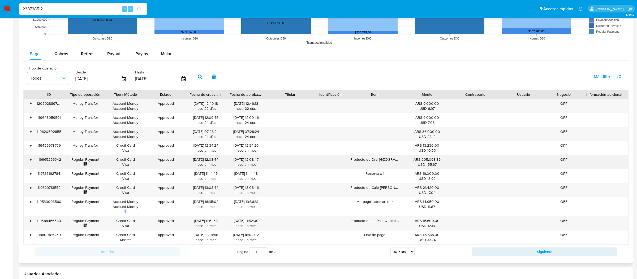
scroll to position [474, 0]
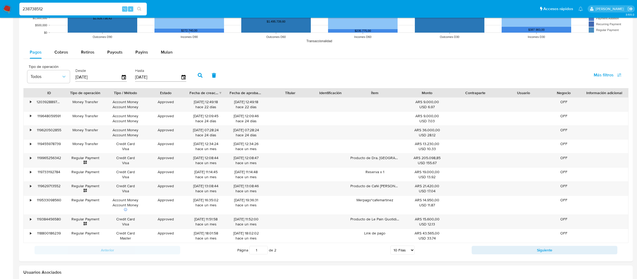
click at [79, 9] on input "238738512" at bounding box center [82, 9] width 127 height 7
click at [75, 7] on input "238738512" at bounding box center [82, 9] width 127 height 7
paste input "4993331"
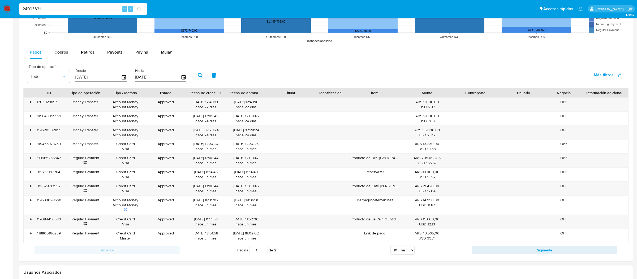
type input "24993331"
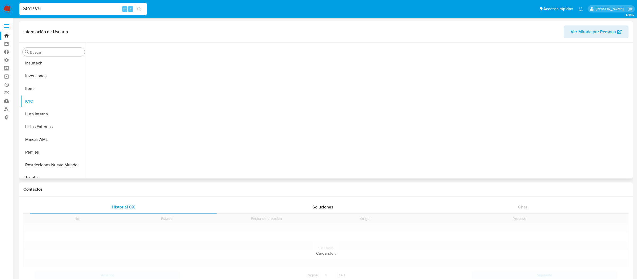
scroll to position [250, 0]
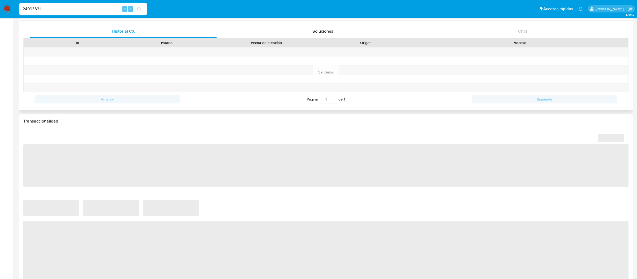
select select "10"
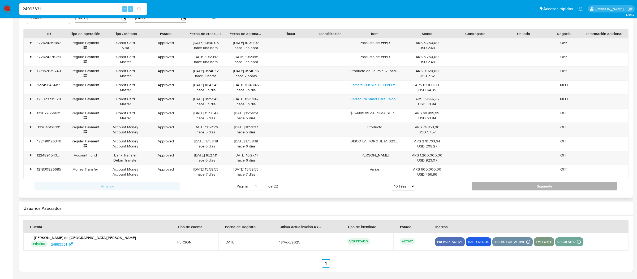
click at [485, 186] on button "Siguiente" at bounding box center [545, 186] width 146 height 8
type input "2"
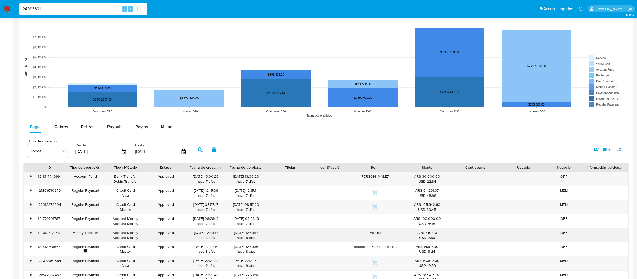
scroll to position [404, 0]
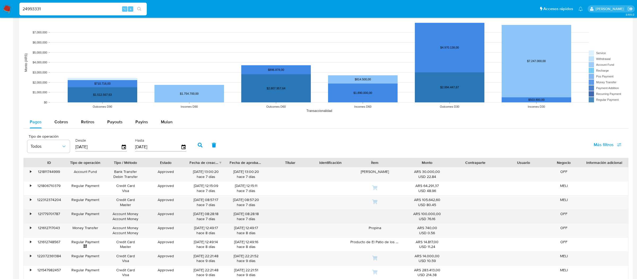
click at [31, 215] on div "•" at bounding box center [30, 214] width 1 height 5
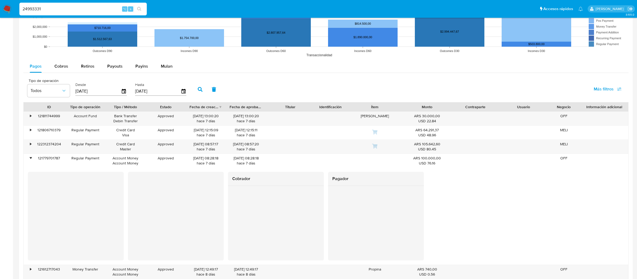
scroll to position [461, 0]
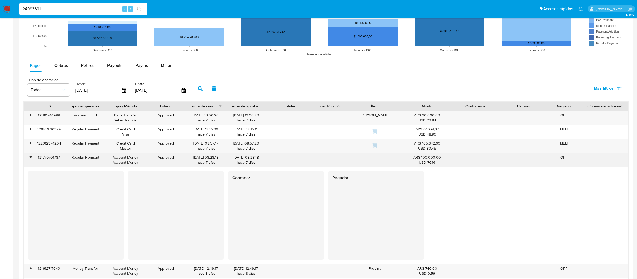
click at [28, 160] on div "•" at bounding box center [28, 160] width 9 height 14
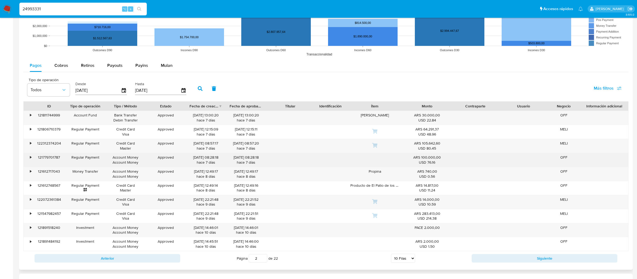
click at [28, 160] on div "•" at bounding box center [28, 160] width 9 height 14
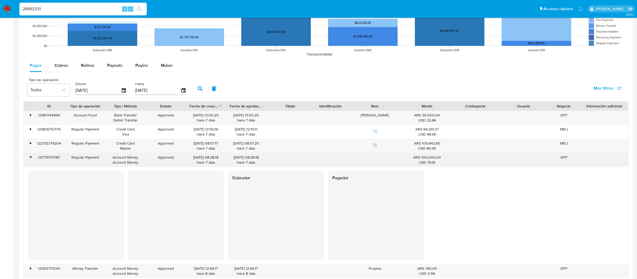
click at [28, 160] on div "•" at bounding box center [28, 160] width 9 height 14
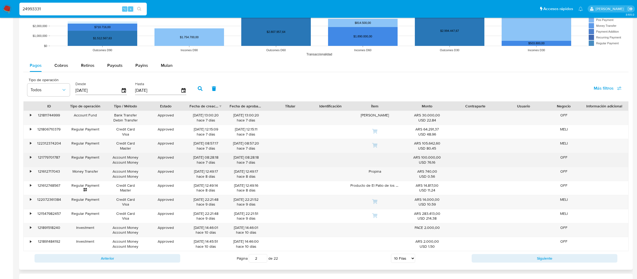
click at [28, 161] on div "•" at bounding box center [28, 160] width 9 height 14
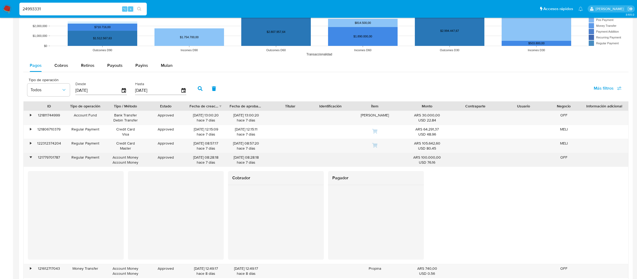
click at [30, 159] on div "•" at bounding box center [30, 157] width 1 height 5
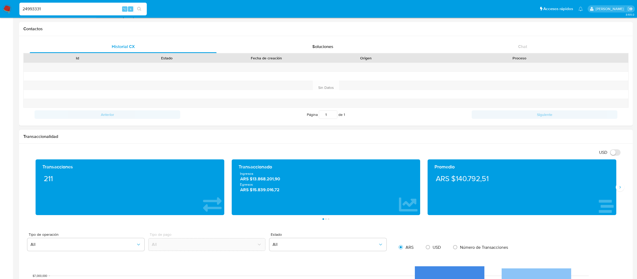
scroll to position [0, 0]
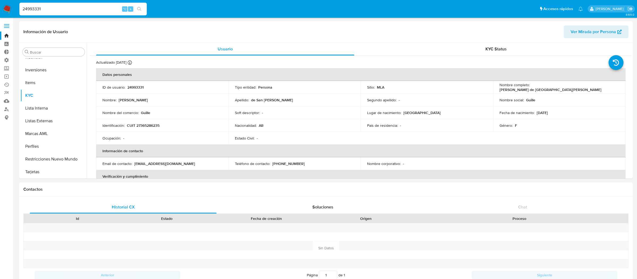
click at [97, 9] on input "24993331" at bounding box center [82, 9] width 127 height 7
paste input "38738512"
type input "238738512"
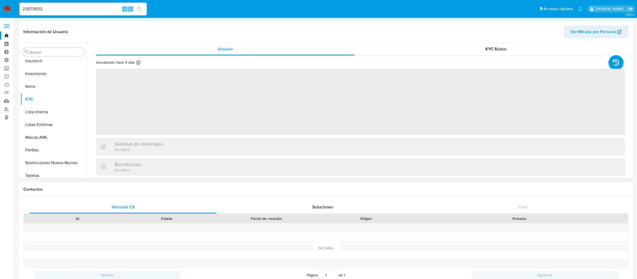
scroll to position [250, 0]
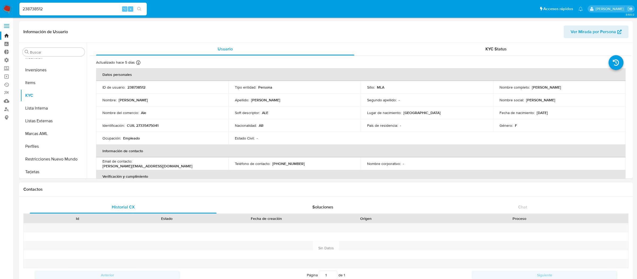
select select "10"
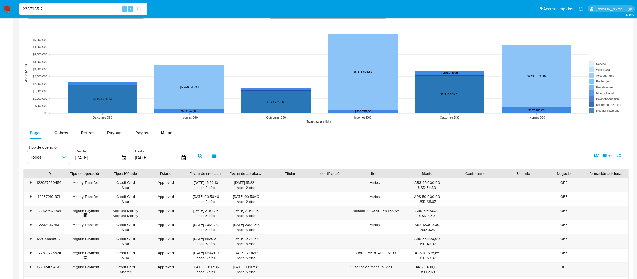
scroll to position [397, 0]
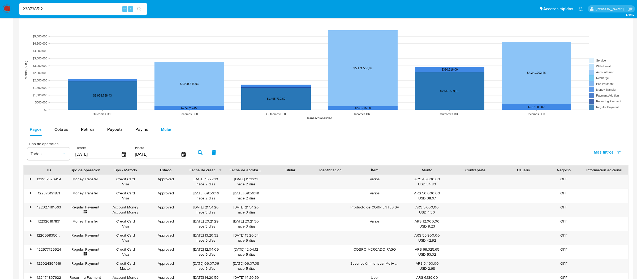
click at [162, 134] on div "Mulan" at bounding box center [167, 129] width 12 height 13
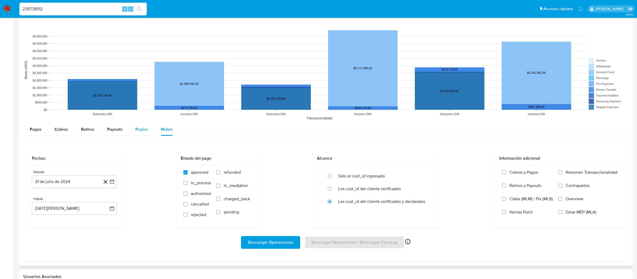
click at [138, 132] on span "Payins" at bounding box center [141, 129] width 13 height 6
select select "10"
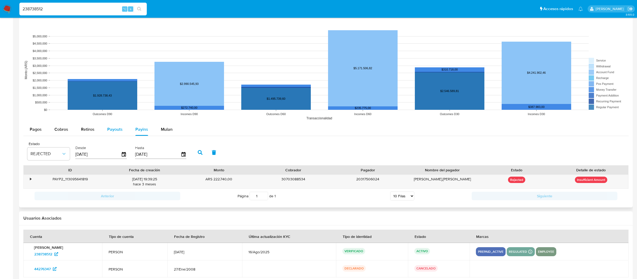
click at [123, 131] on button "Payouts" at bounding box center [115, 129] width 28 height 13
select select "10"
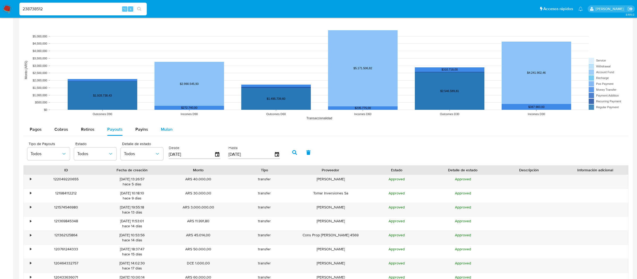
click at [163, 130] on span "Mulan" at bounding box center [167, 129] width 12 height 6
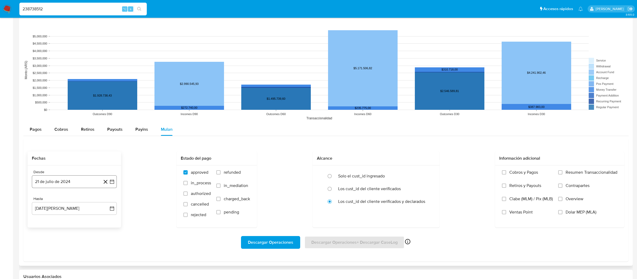
click at [115, 180] on button "21 de julio de 2024" at bounding box center [74, 182] width 85 height 13
click at [111, 203] on div "julio 2024 julio 2024 lun lunes mar martes mié miércoles jue jueves vie viernes…" at bounding box center [74, 232] width 85 height 84
click at [106, 203] on icon "Mes siguiente" at bounding box center [107, 201] width 6 height 6
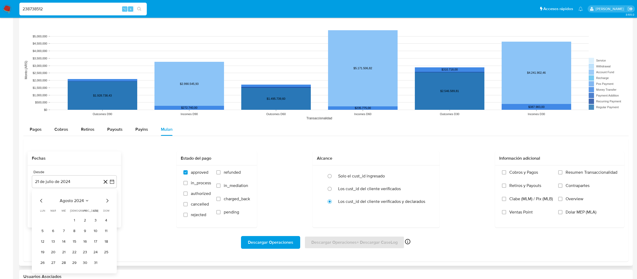
click at [106, 203] on button "21 [PERSON_NAME] de 2025" at bounding box center [74, 208] width 85 height 13
click at [134, 183] on div "Fechas Desde 21 de julio de 2024 21-07-2024 Hasta 21 de agosto de 2025 agosto 2…" at bounding box center [326, 190] width 597 height 76
click at [112, 182] on icon "button" at bounding box center [111, 181] width 5 height 5
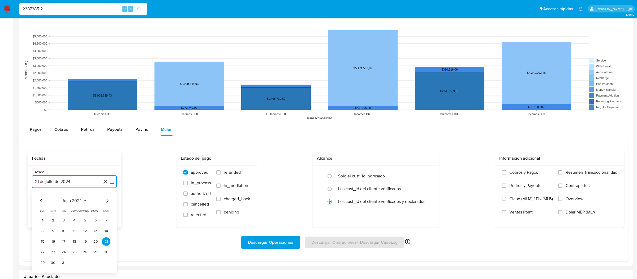
click at [107, 202] on icon "Mes siguiente" at bounding box center [107, 201] width 6 height 6
click at [107, 202] on div "Hasta" at bounding box center [74, 199] width 85 height 5
click at [110, 182] on icon "button" at bounding box center [112, 182] width 4 height 4
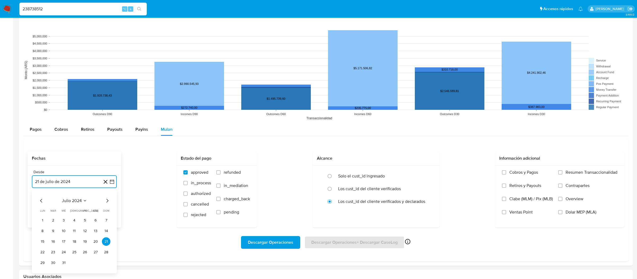
click at [106, 199] on icon "Mes siguiente" at bounding box center [107, 201] width 6 height 6
click at [83, 202] on span "agosto 2024" at bounding box center [72, 200] width 24 height 5
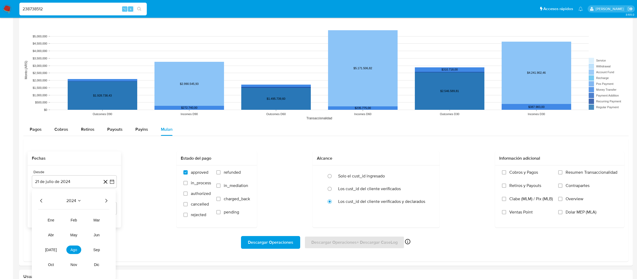
click at [101, 204] on div "2024" at bounding box center [73, 201] width 71 height 6
click at [109, 204] on div "2024 2024 ene feb mar abr may jun jul ago sep oct nov dic" at bounding box center [74, 235] width 84 height 90
click at [105, 202] on icon "Año siguiente" at bounding box center [106, 201] width 6 height 6
click at [69, 254] on button "ago" at bounding box center [73, 250] width 15 height 8
click at [89, 242] on button "15" at bounding box center [85, 242] width 8 height 8
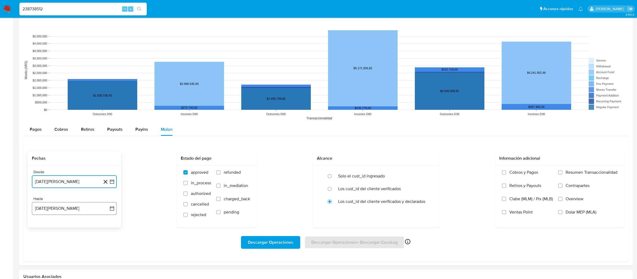
click at [113, 209] on icon "button" at bounding box center [111, 208] width 5 height 5
click at [106, 169] on button "17" at bounding box center [106, 169] width 8 height 8
click at [353, 175] on label "Solo el cust_id ingresado" at bounding box center [361, 176] width 47 height 5
click at [334, 175] on input "radio" at bounding box center [330, 176] width 8 height 8
radio input "true"
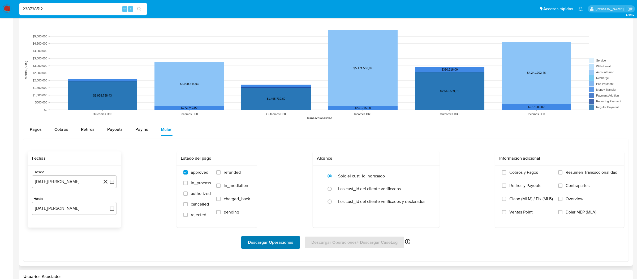
click at [290, 245] on span "Descargar Operaciones" at bounding box center [270, 243] width 45 height 12
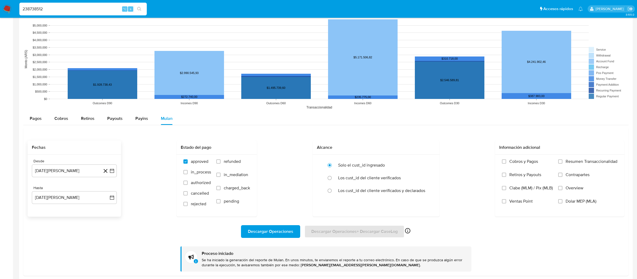
scroll to position [367, 0]
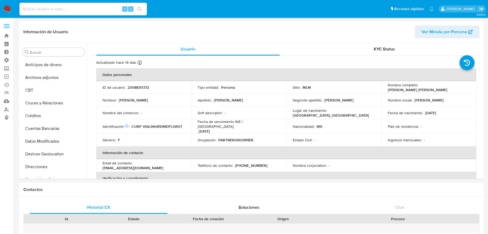
select select "10"
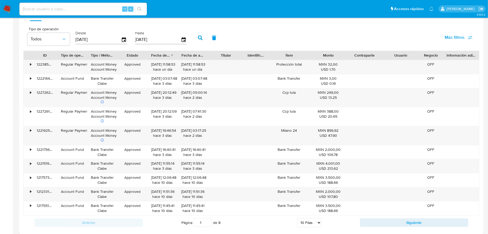
scroll to position [334, 0]
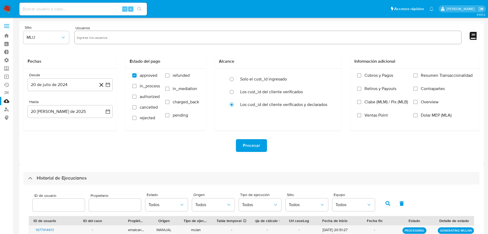
select select "10"
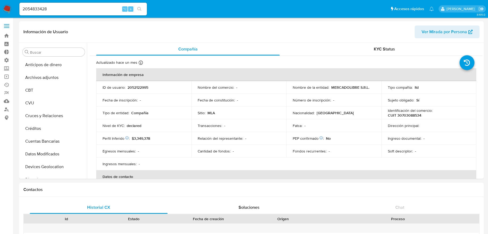
select select "50"
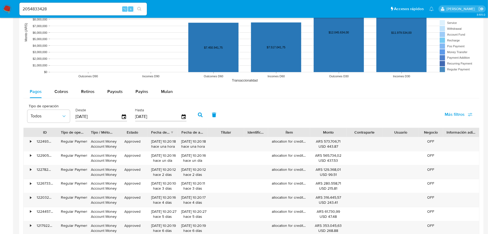
scroll to position [250, 0]
click at [142, 92] on span "Payins" at bounding box center [141, 92] width 13 height 6
select select "10"
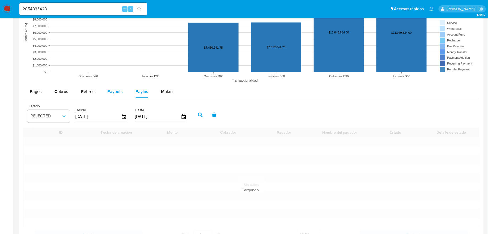
click at [120, 92] on span "Payouts" at bounding box center [114, 92] width 15 height 6
select select "10"
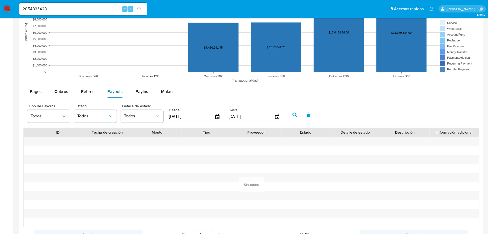
scroll to position [0, 0]
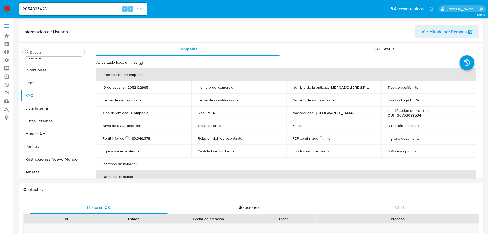
click at [4, 28] on label at bounding box center [6, 25] width 13 height 11
click at [0, 0] on input "checkbox" at bounding box center [0, 0] width 0 height 0
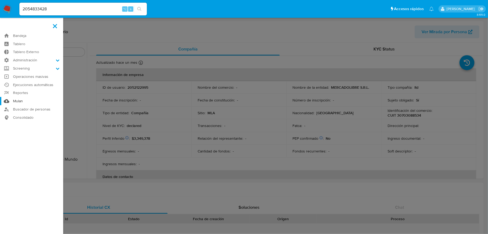
click at [23, 100] on link "Mulan" at bounding box center [31, 101] width 63 height 8
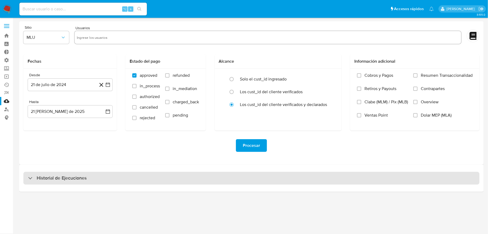
click at [157, 178] on div "Historial de Ejecuciones" at bounding box center [251, 178] width 456 height 13
select select "10"
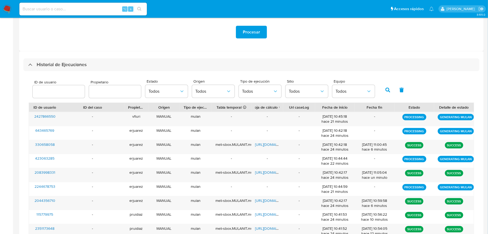
scroll to position [114, 0]
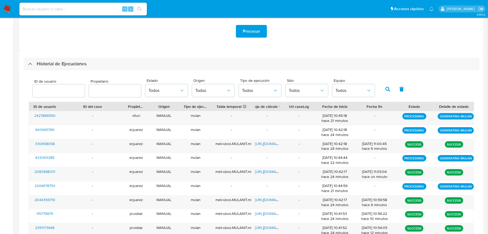
click at [113, 89] on input "text" at bounding box center [115, 90] width 52 height 7
click at [387, 85] on button "button" at bounding box center [388, 89] width 14 height 13
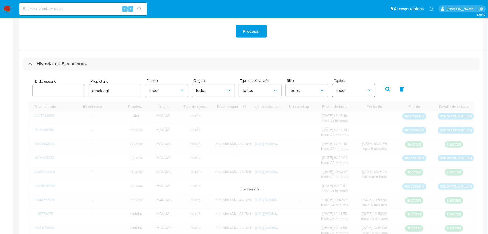
scroll to position [110, 0]
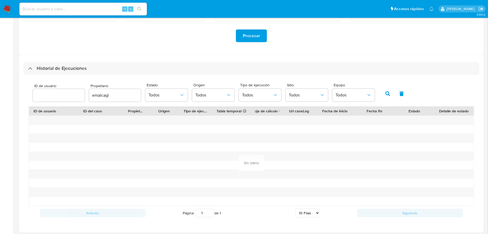
click at [122, 96] on input "emalcagi" at bounding box center [115, 95] width 52 height 7
type input "m"
type input "emalcangi"
click at [381, 91] on button "button" at bounding box center [388, 93] width 14 height 13
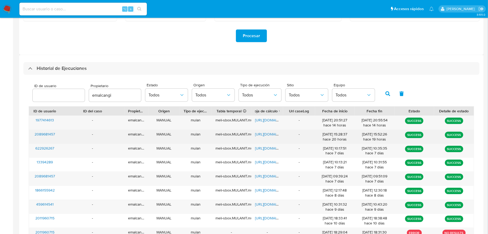
drag, startPoint x: 31, startPoint y: 133, endPoint x: 73, endPoint y: 131, distance: 41.8
click at [73, 131] on div "2089681457 - emalcangi MANUAL mulan meli-sbox.MULANIT.mulan_result_emalcangi_20…" at bounding box center [251, 137] width 445 height 14
